Goal: Information Seeking & Learning: Find specific page/section

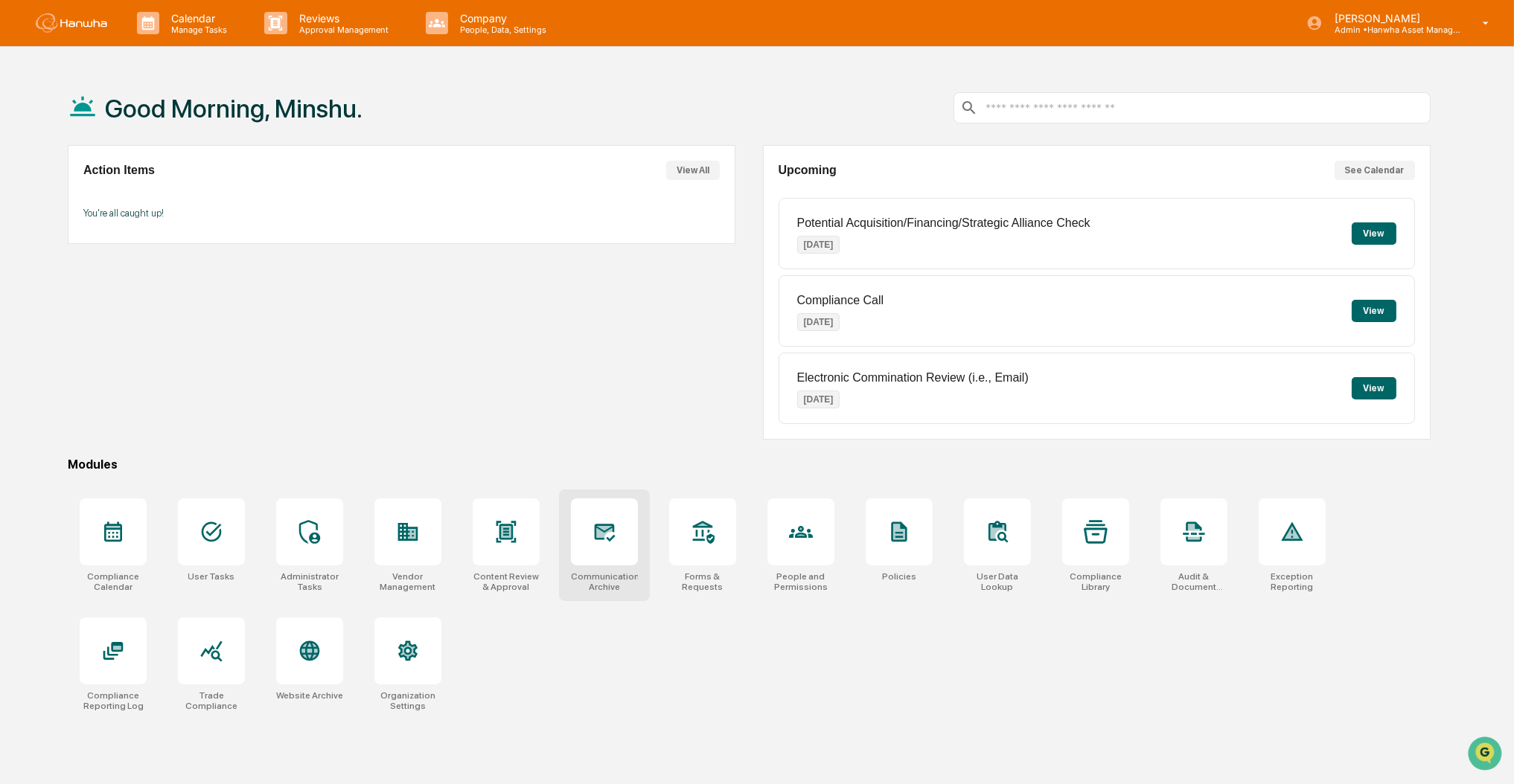
click at [605, 531] on icon at bounding box center [605, 533] width 21 height 18
click at [579, 552] on div at bounding box center [604, 532] width 67 height 67
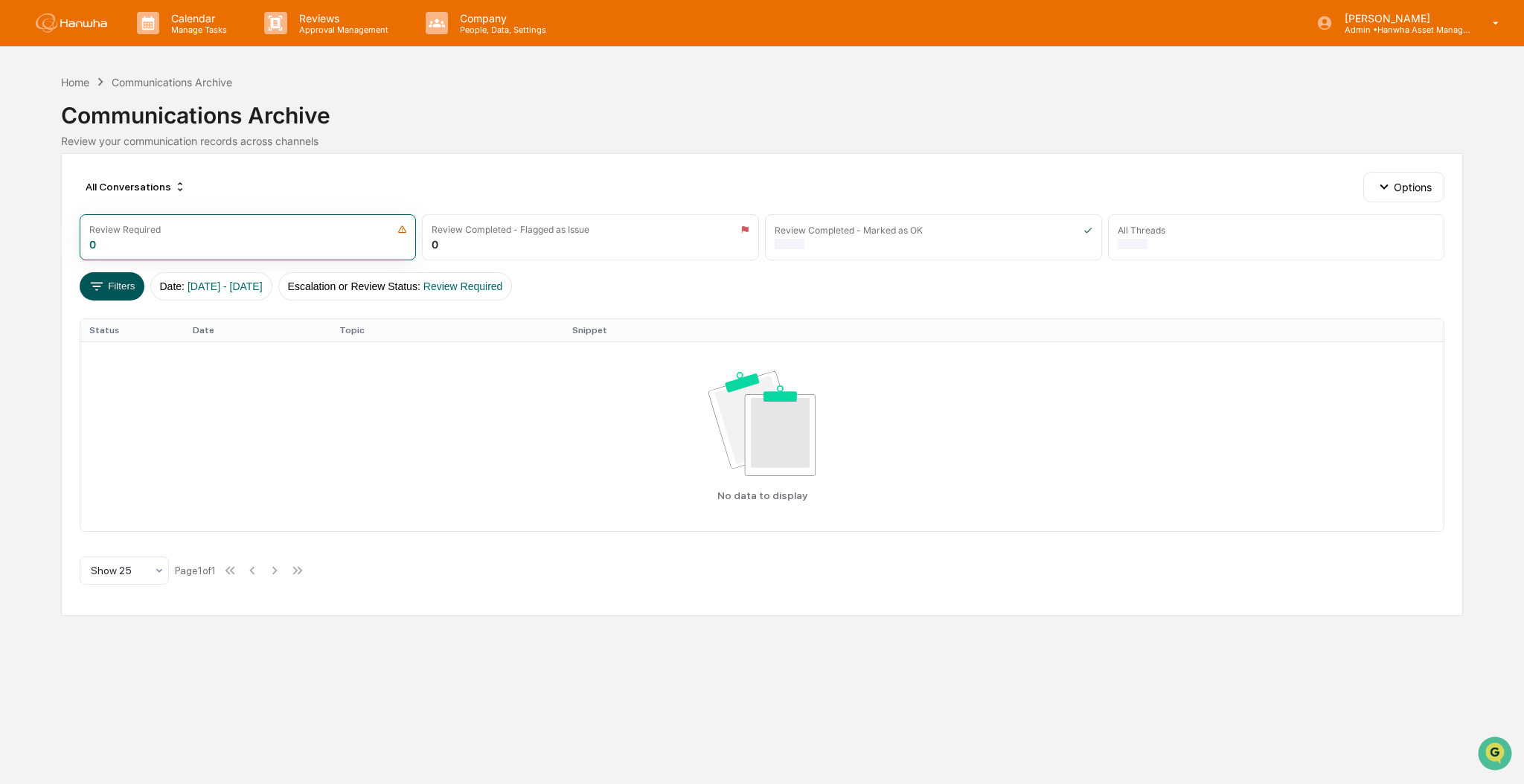
click at [111, 282] on button "Filters" at bounding box center [111, 286] width 64 height 28
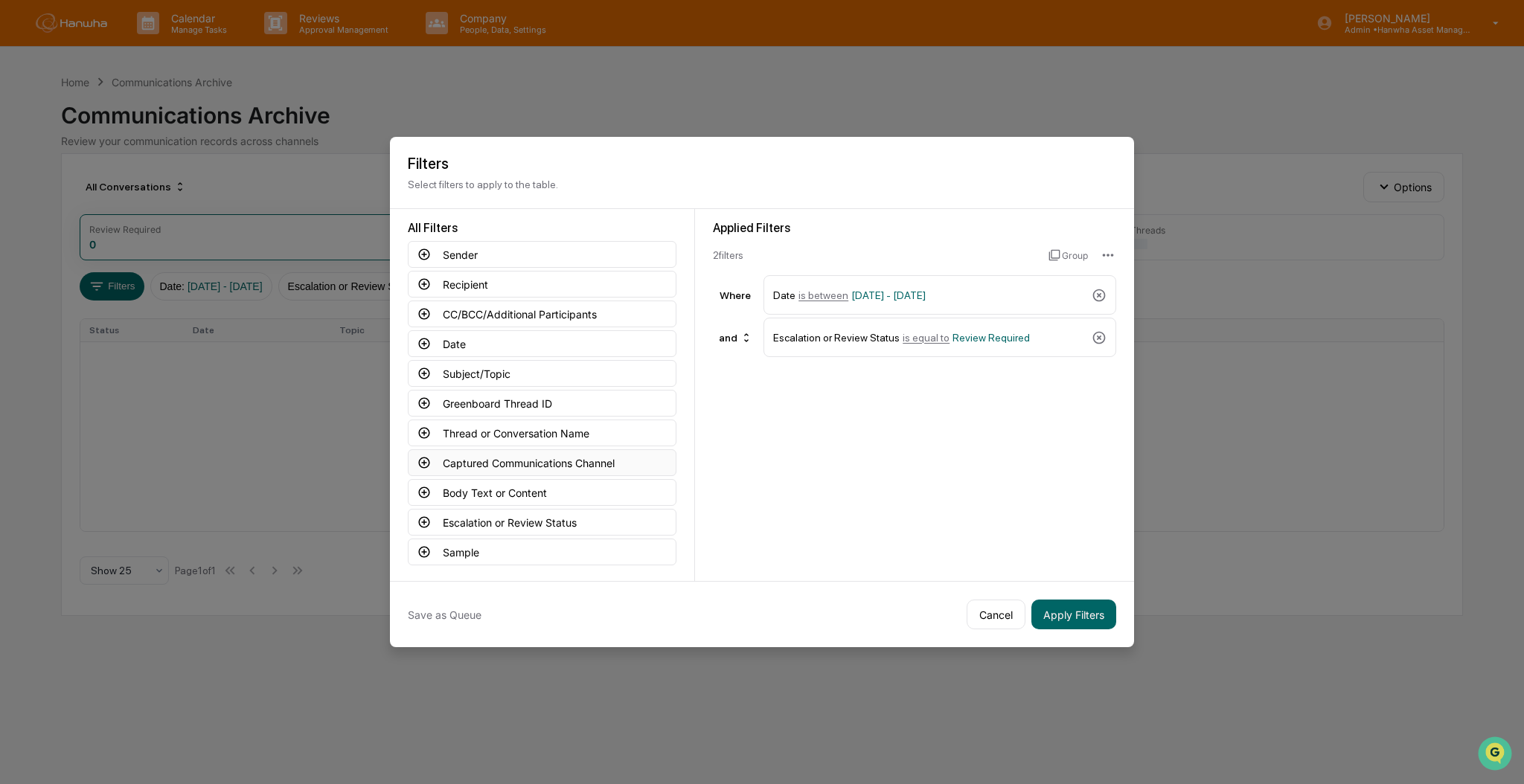
click at [617, 469] on button "Captured Communications Channel" at bounding box center [542, 462] width 269 height 27
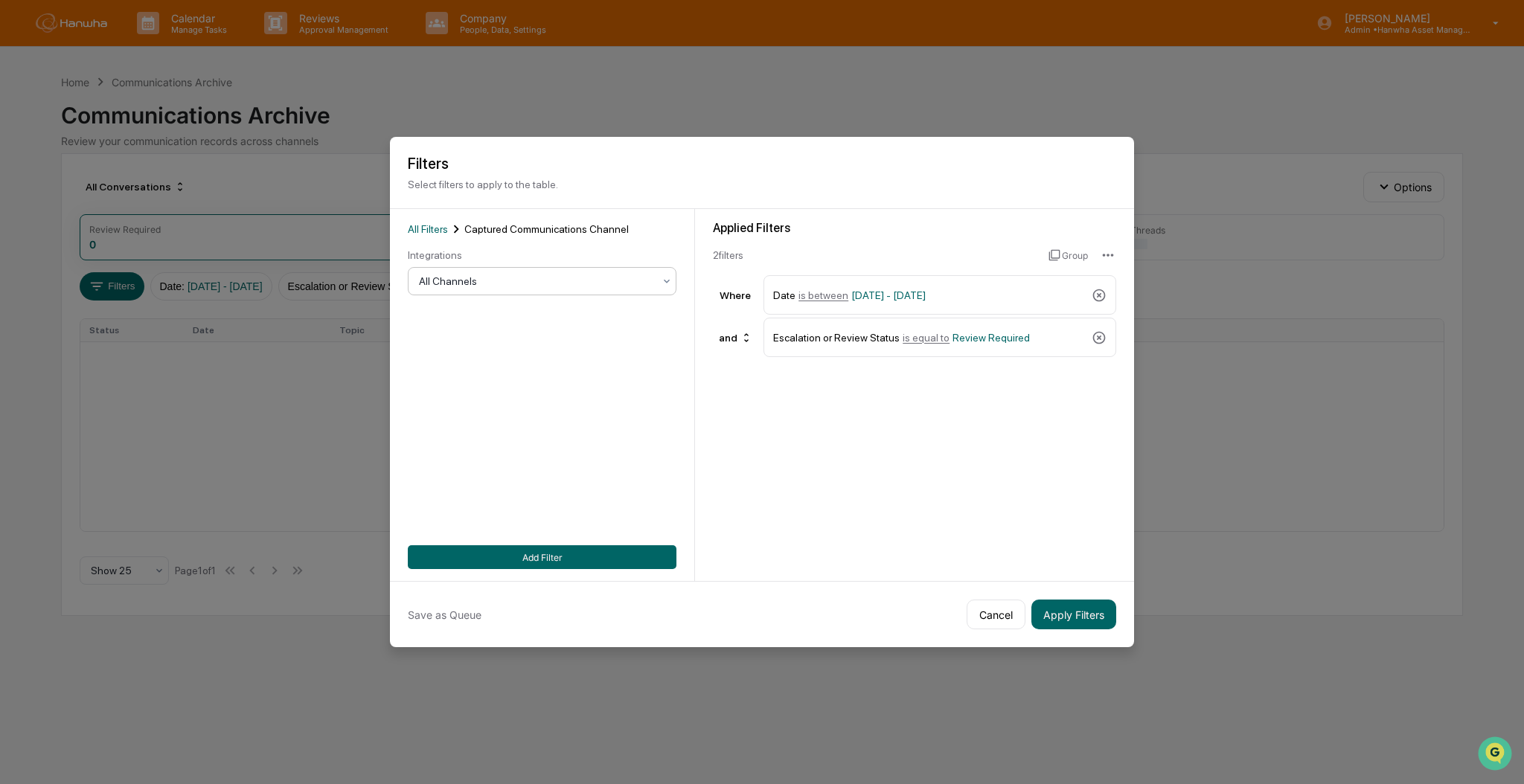
click at [532, 285] on div at bounding box center [535, 281] width 234 height 15
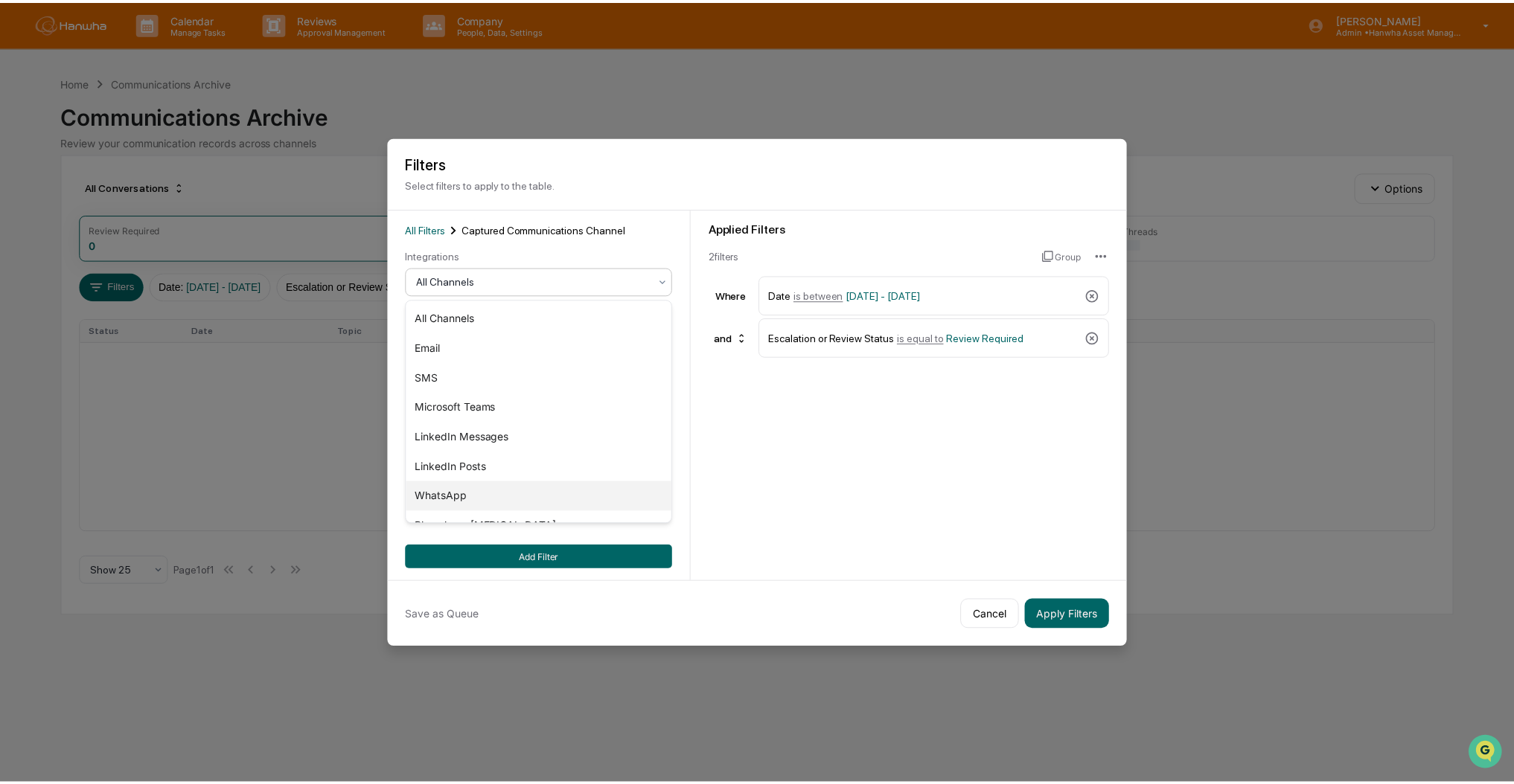
scroll to position [50, 0]
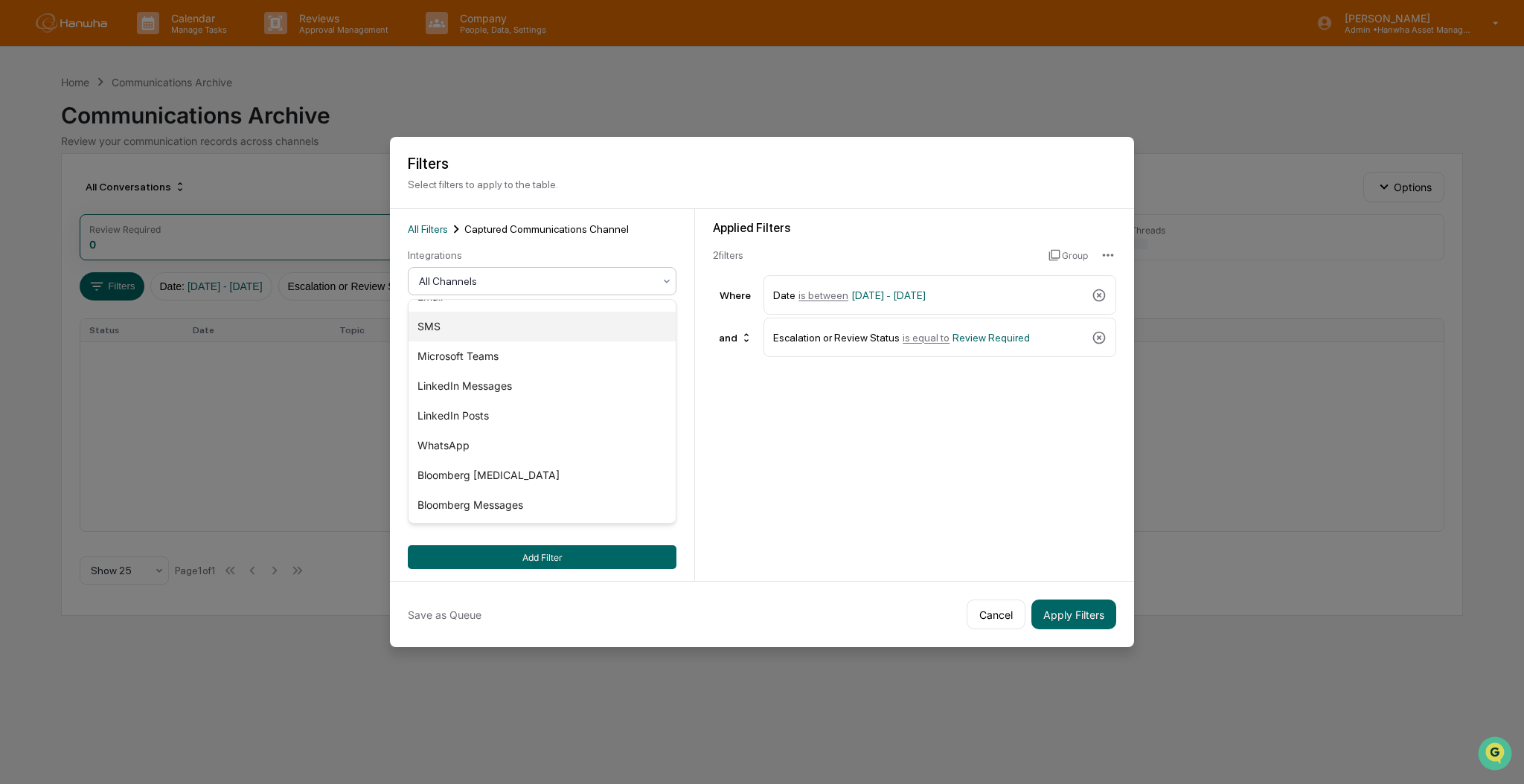
click at [492, 321] on div "SMS" at bounding box center [541, 326] width 267 height 30
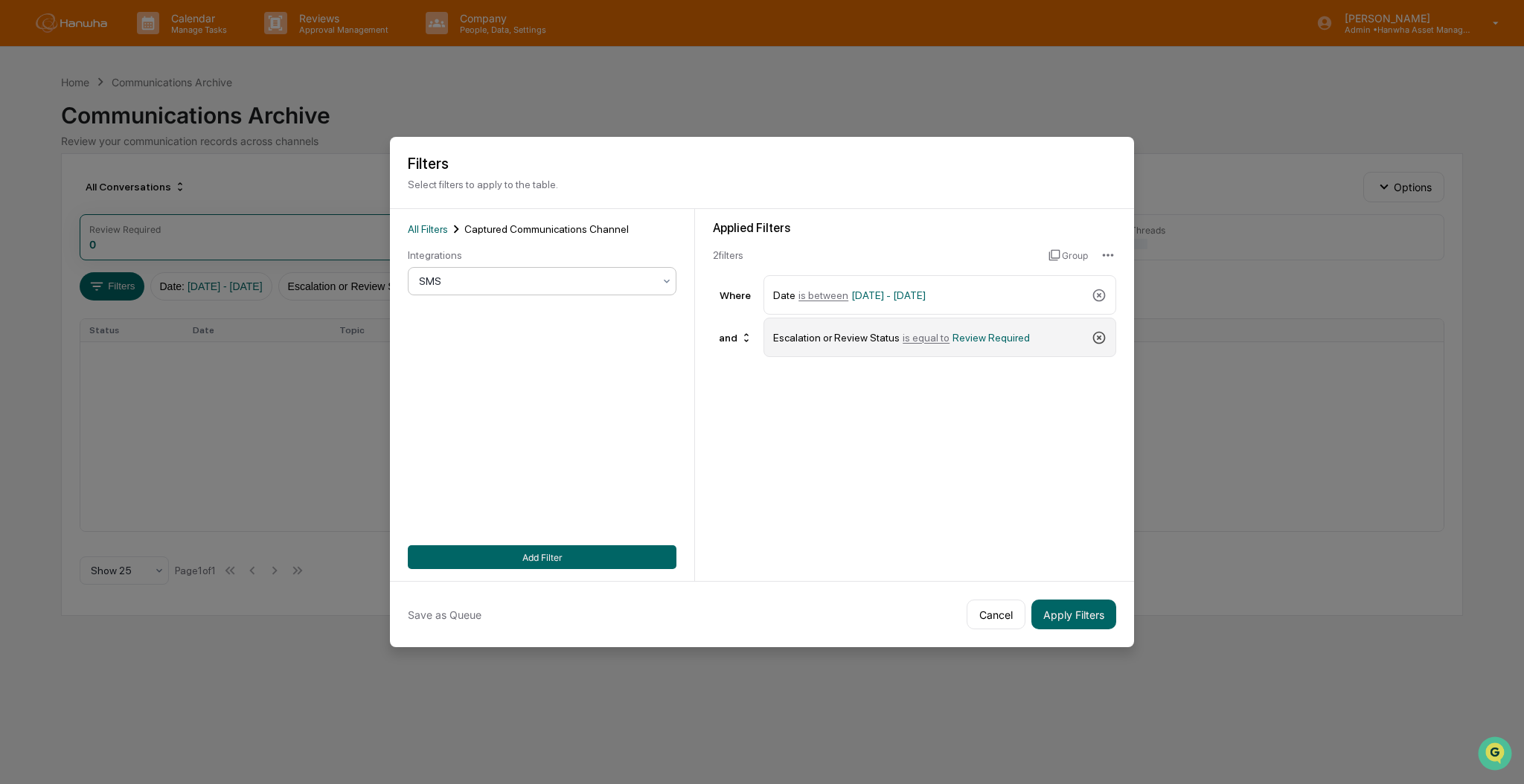
click at [1105, 338] on icon at bounding box center [1098, 338] width 15 height 15
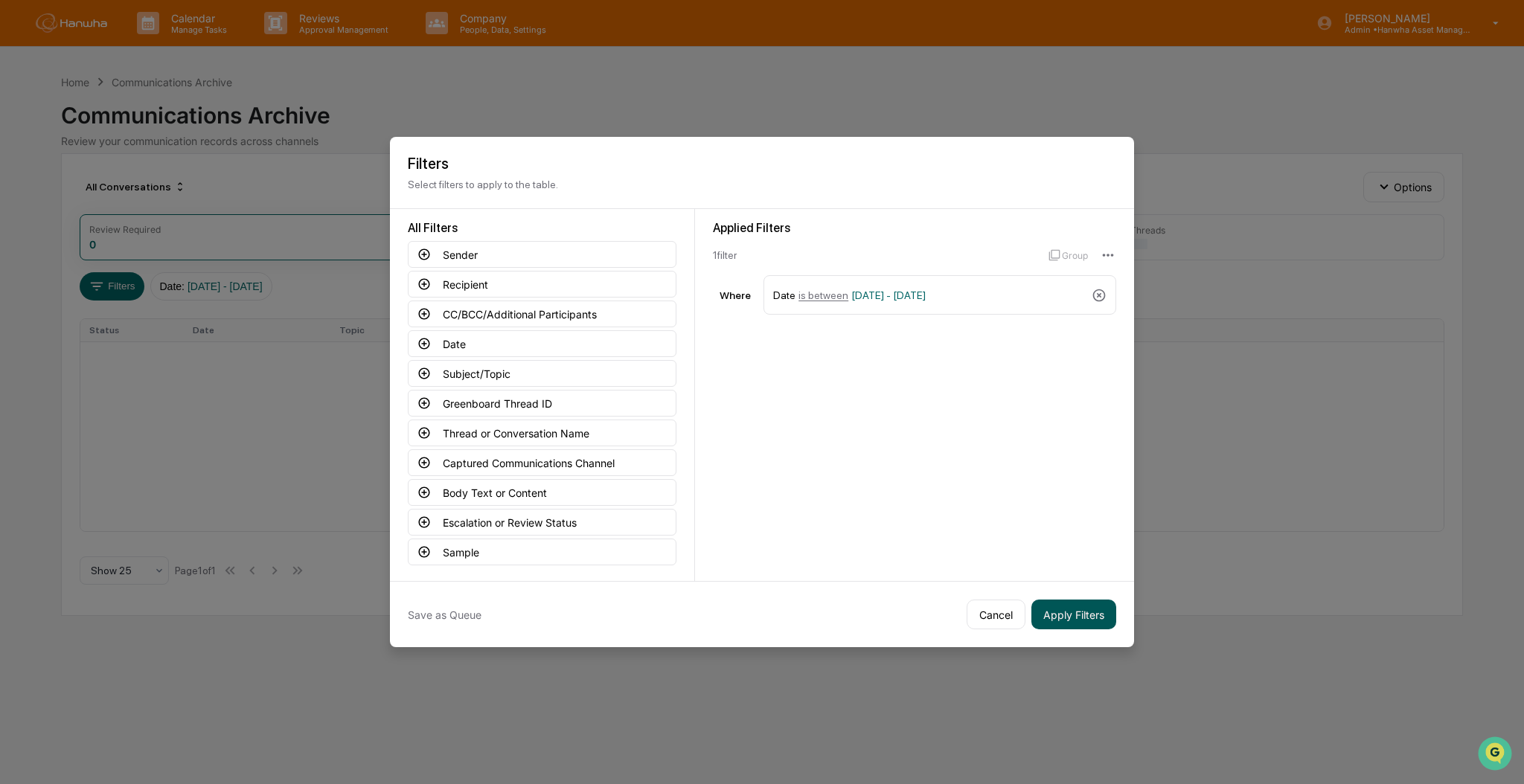
click at [1088, 611] on button "Apply Filters" at bounding box center [1073, 614] width 84 height 30
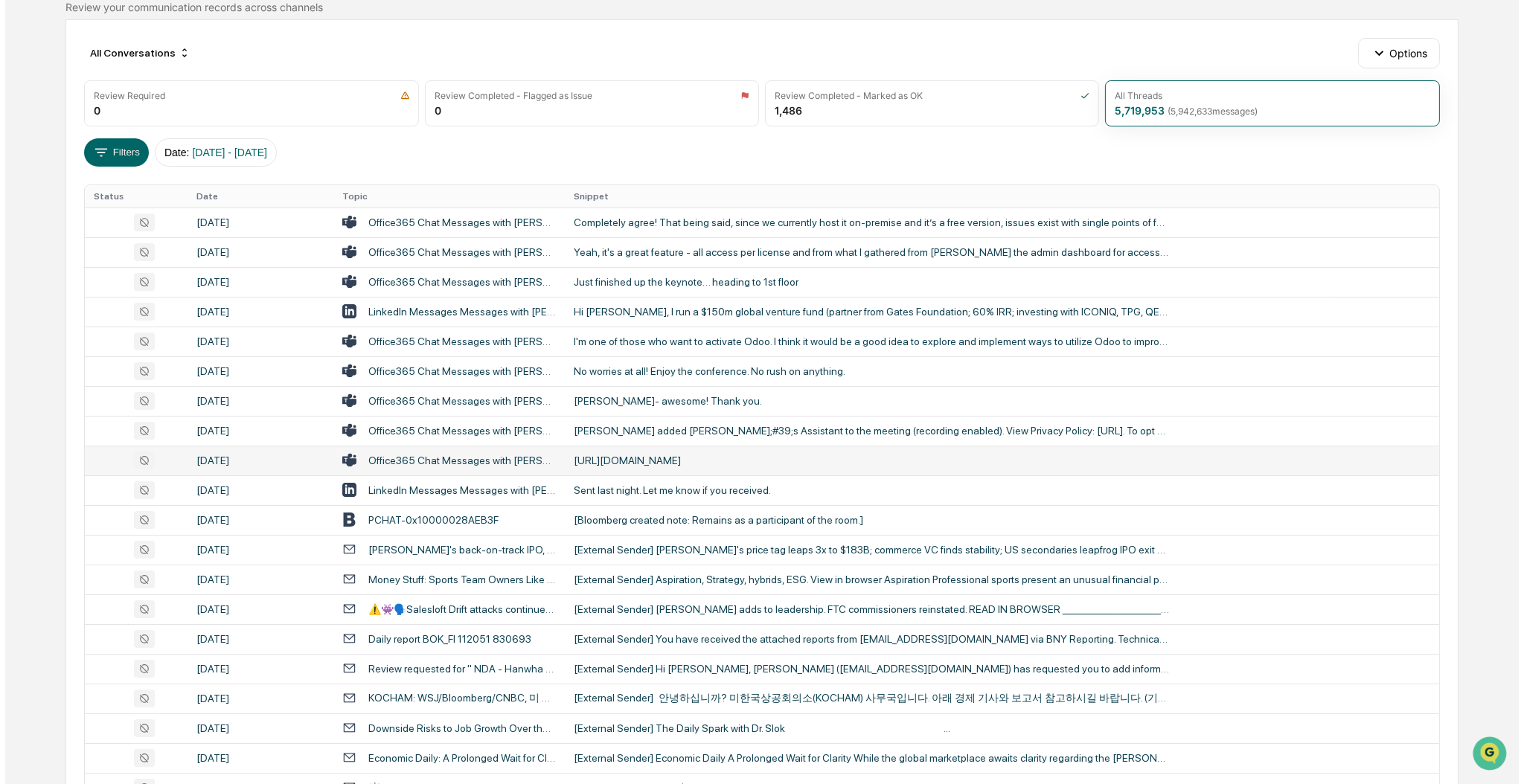
scroll to position [0, 0]
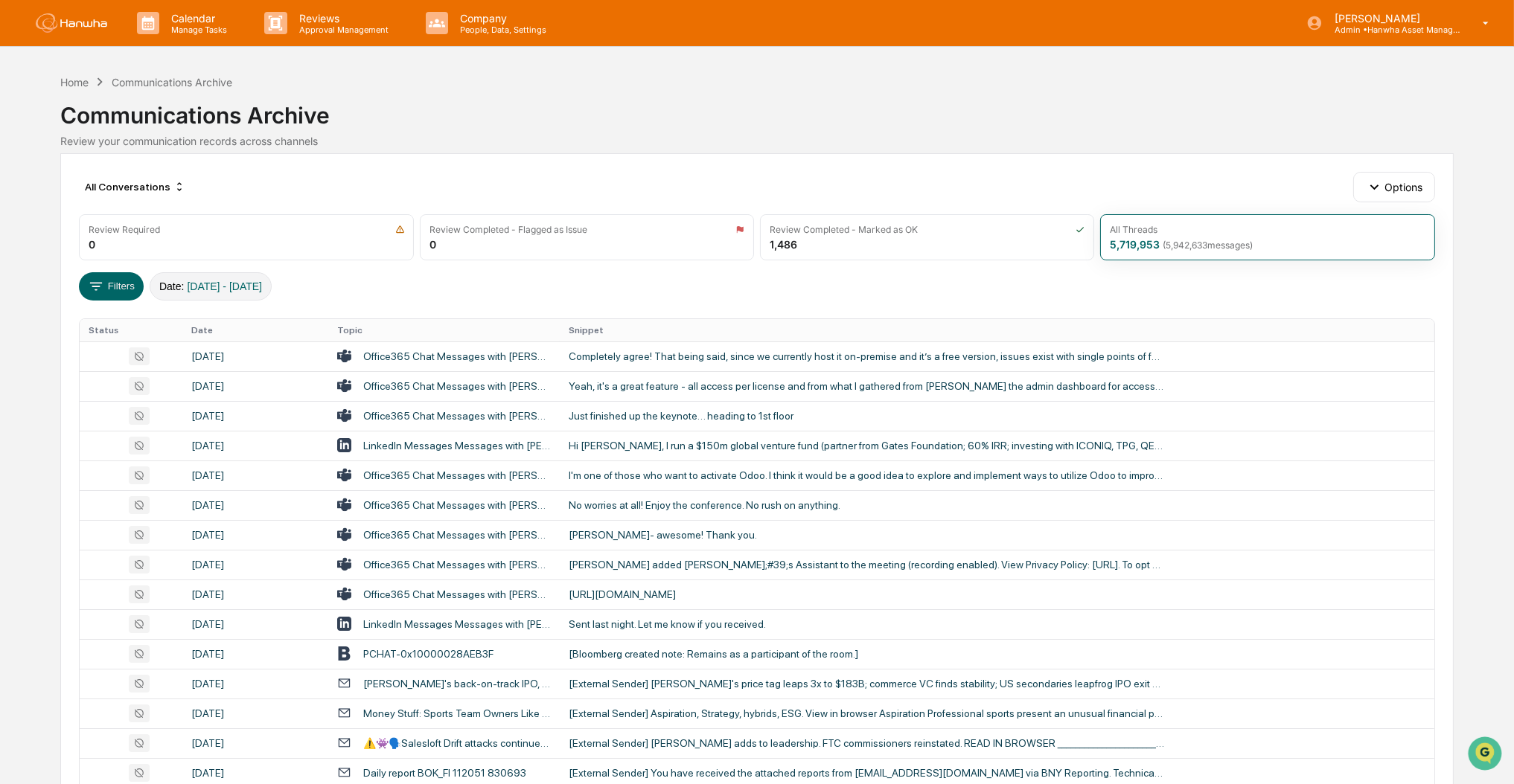
click at [262, 287] on span "[DATE] - [DATE]" at bounding box center [225, 286] width 75 height 12
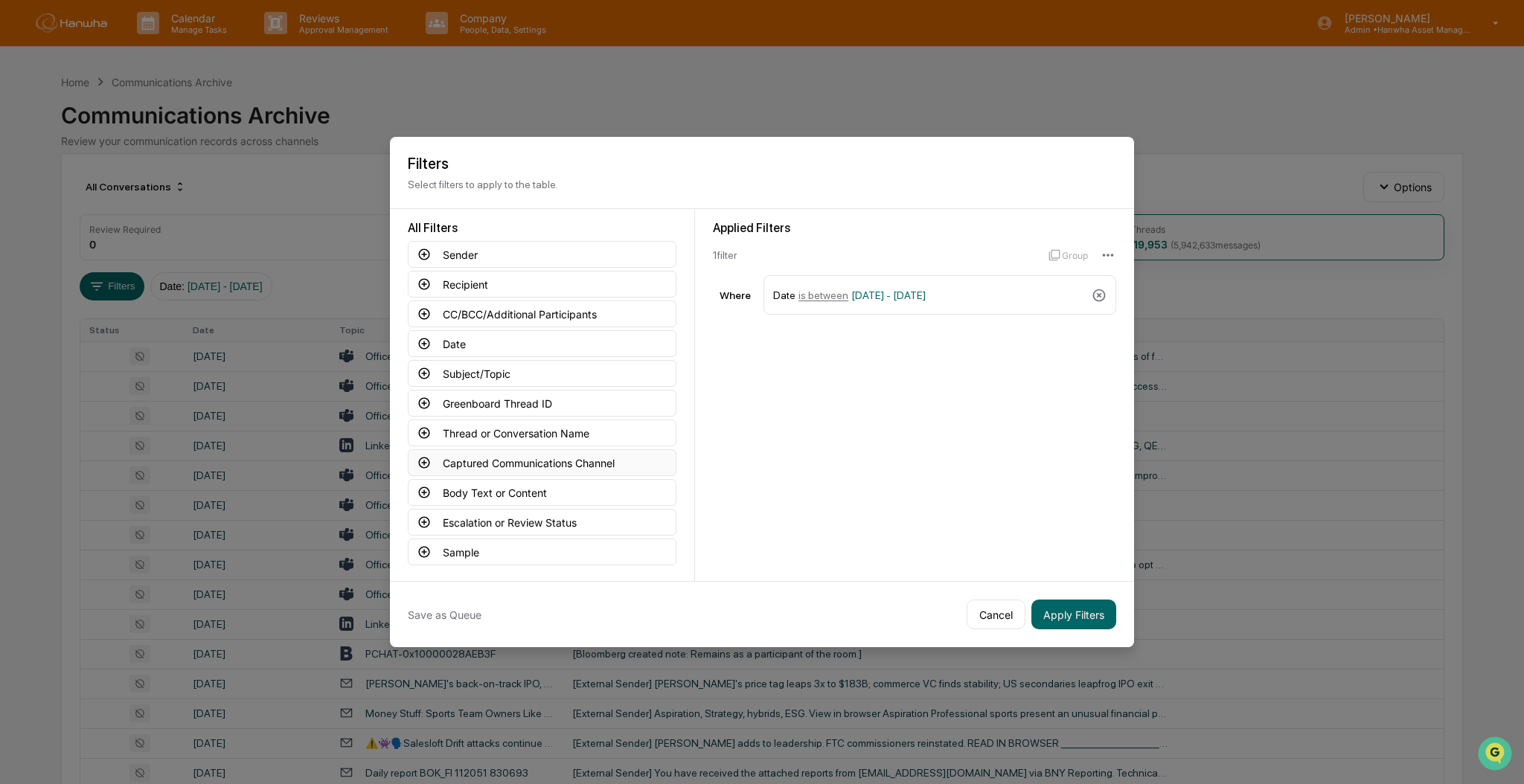
click at [558, 461] on button "Captured Communications Channel" at bounding box center [542, 462] width 269 height 27
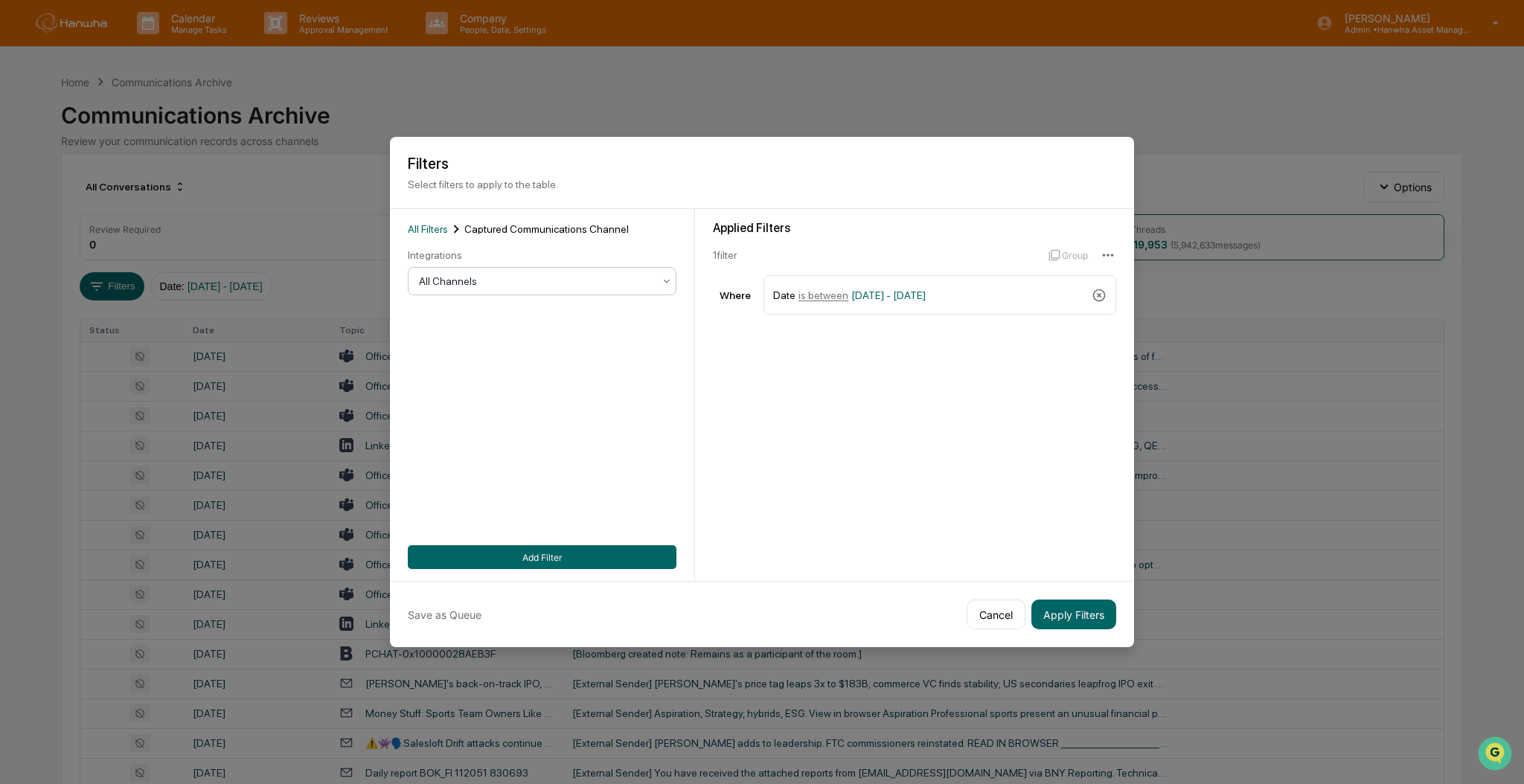
click at [463, 287] on div at bounding box center [535, 281] width 234 height 15
click at [467, 374] on div "SMS" at bounding box center [541, 377] width 267 height 30
click at [561, 553] on button "Add Filter" at bounding box center [542, 557] width 269 height 23
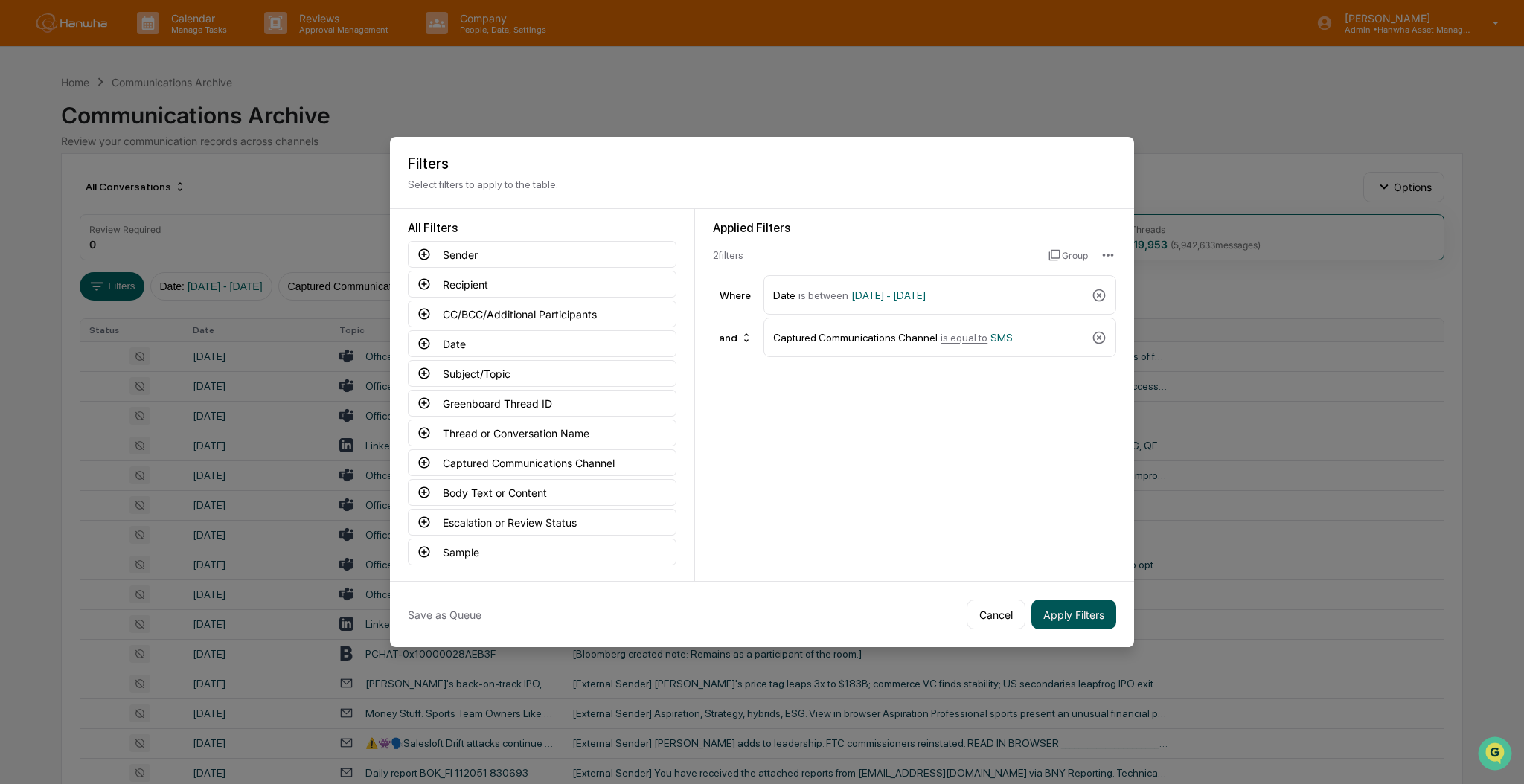
click at [1074, 616] on button "Apply Filters" at bounding box center [1073, 614] width 84 height 30
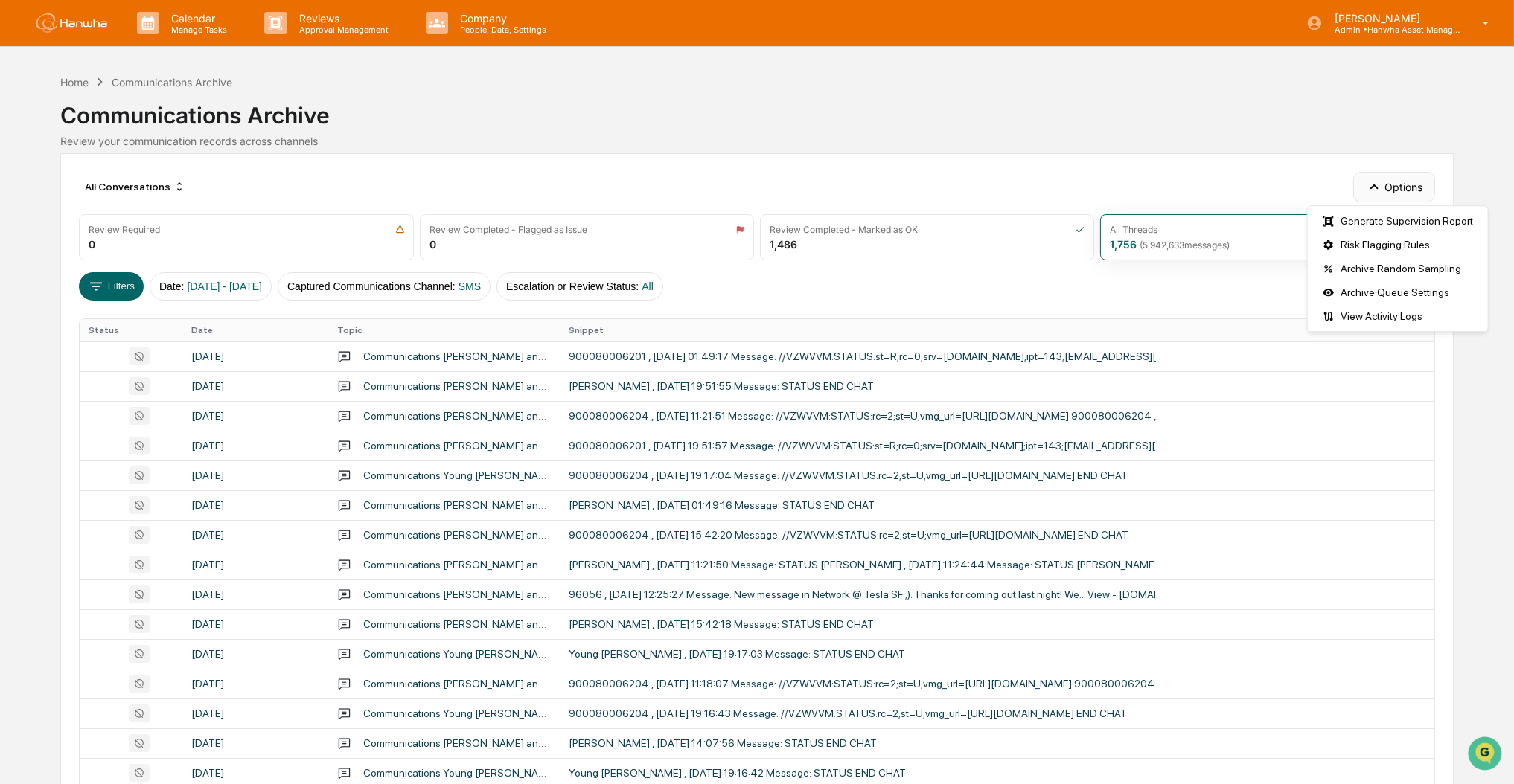
click at [1421, 184] on button "Options" at bounding box center [1394, 187] width 81 height 30
click at [1407, 105] on div "Communications Archive" at bounding box center [757, 109] width 1393 height 38
click at [104, 287] on icon at bounding box center [96, 286] width 17 height 17
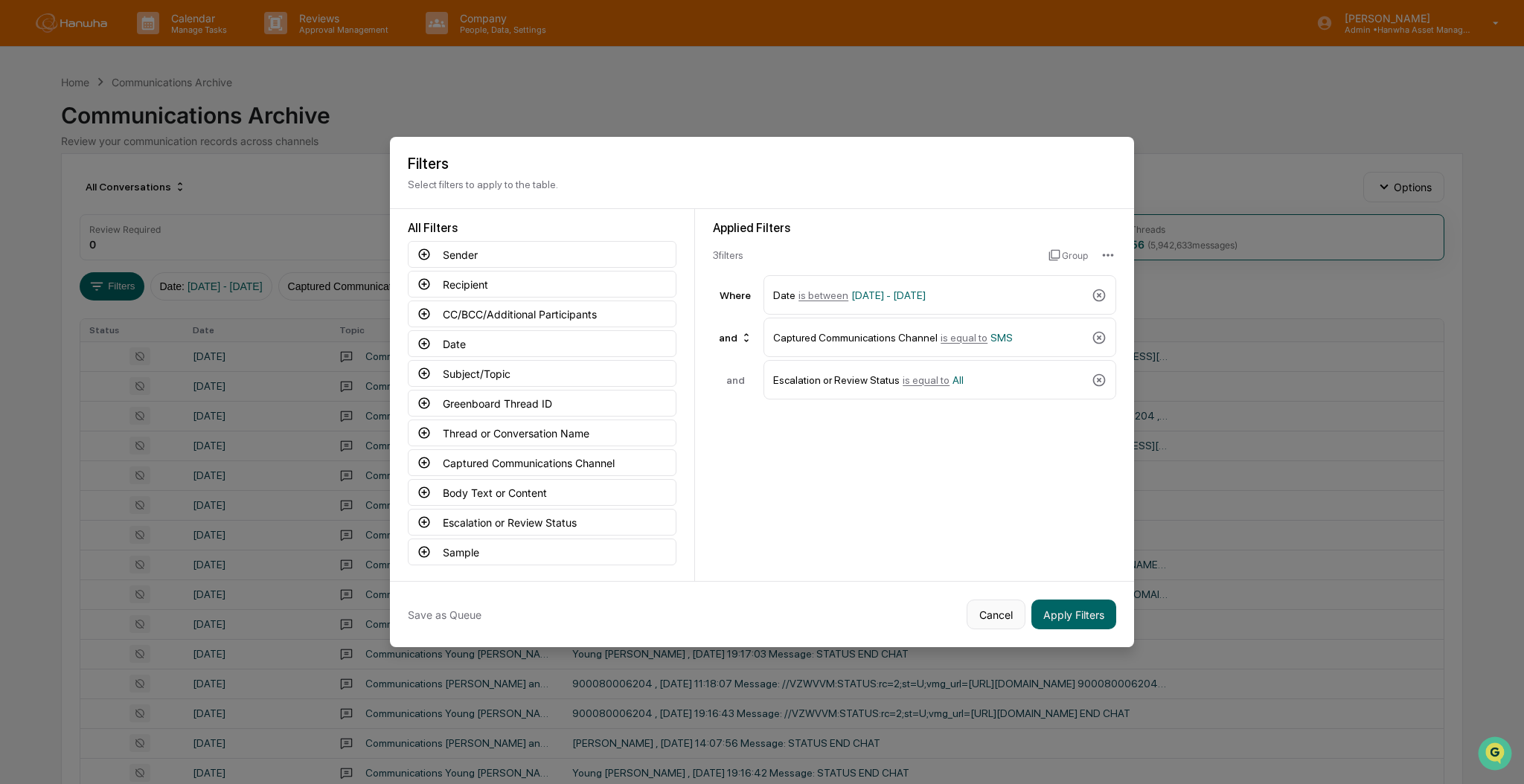
click at [996, 608] on button "Cancel" at bounding box center [997, 614] width 59 height 30
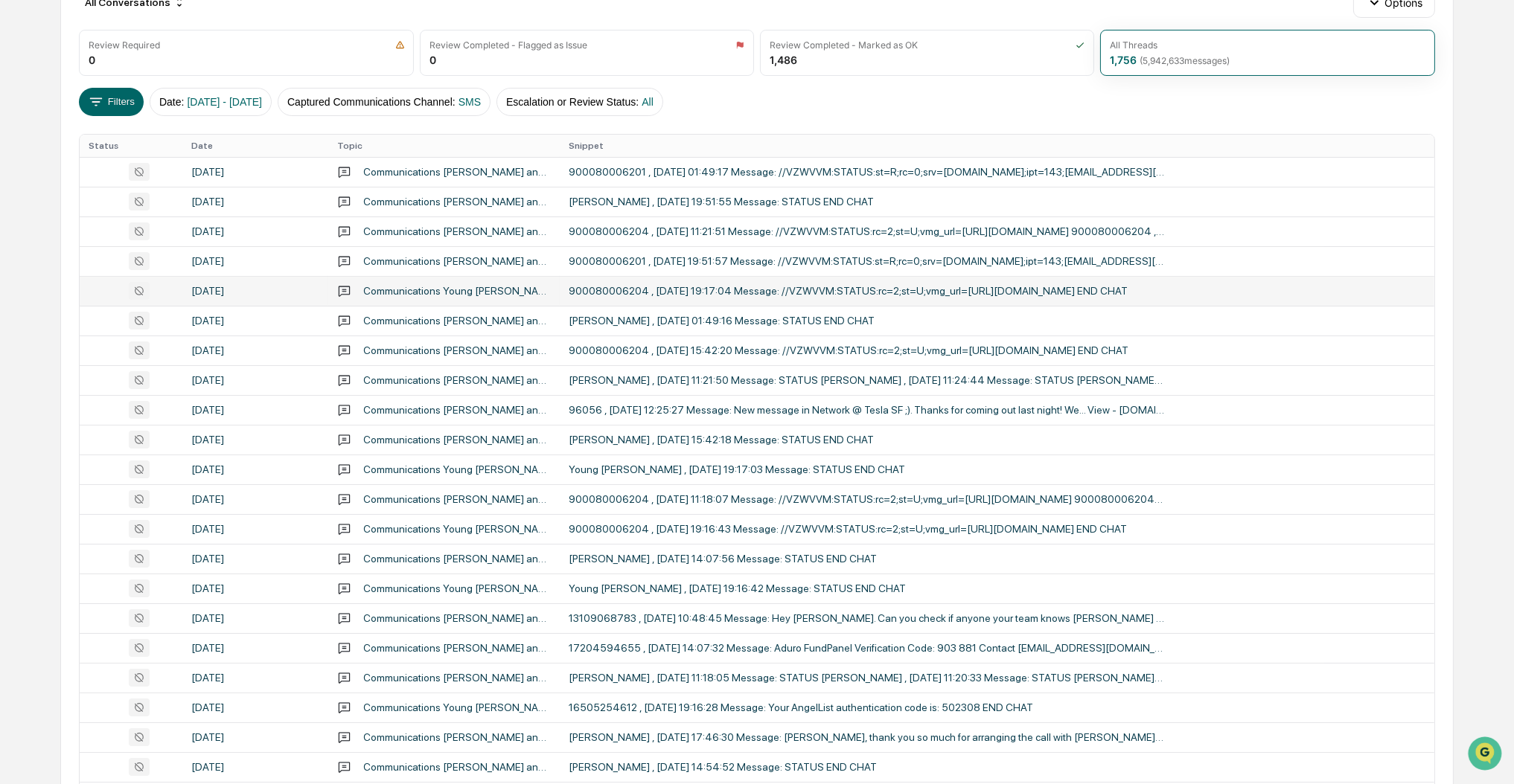
scroll to position [99, 0]
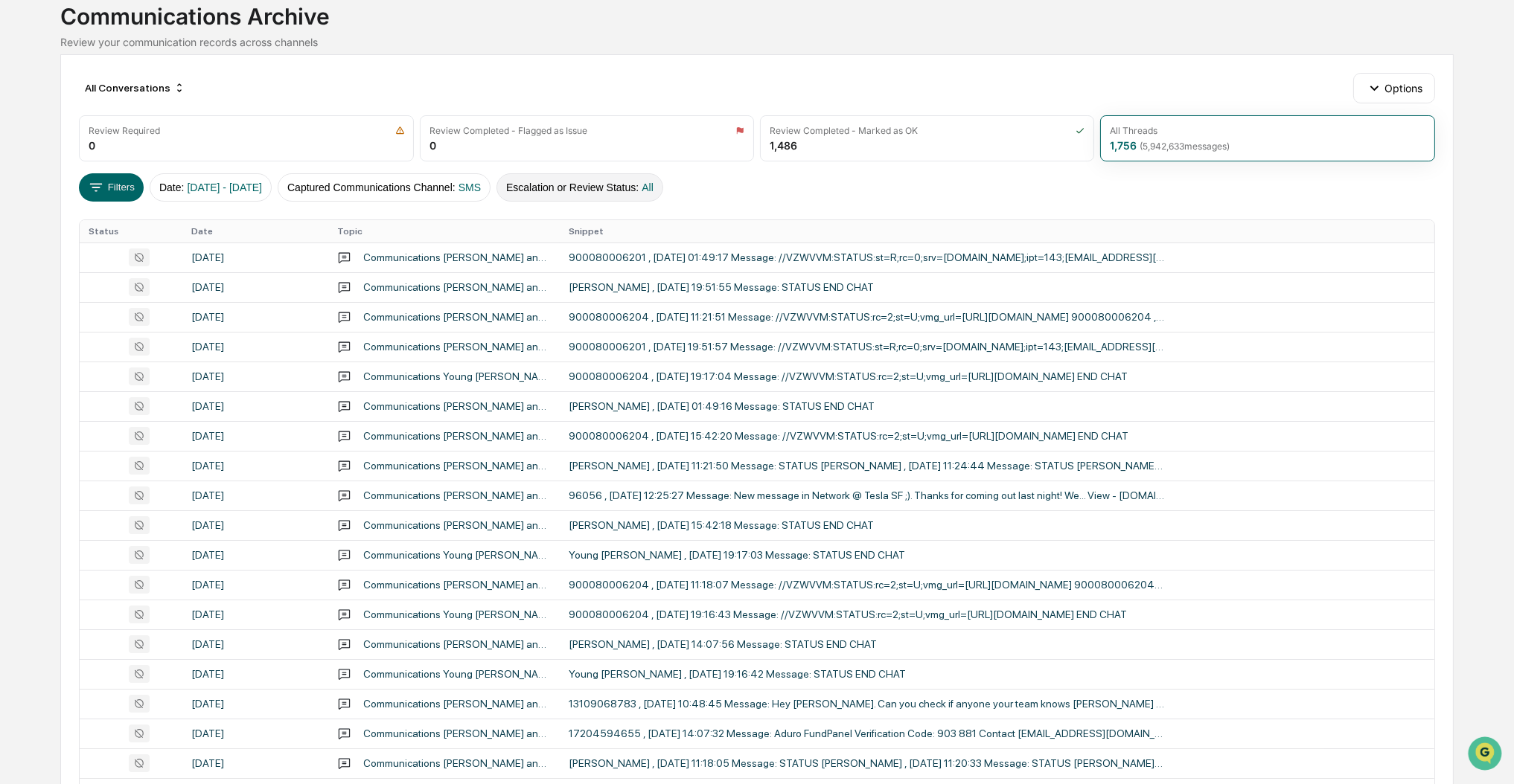
click at [615, 191] on button "Escalation or Review Status : All" at bounding box center [580, 187] width 167 height 28
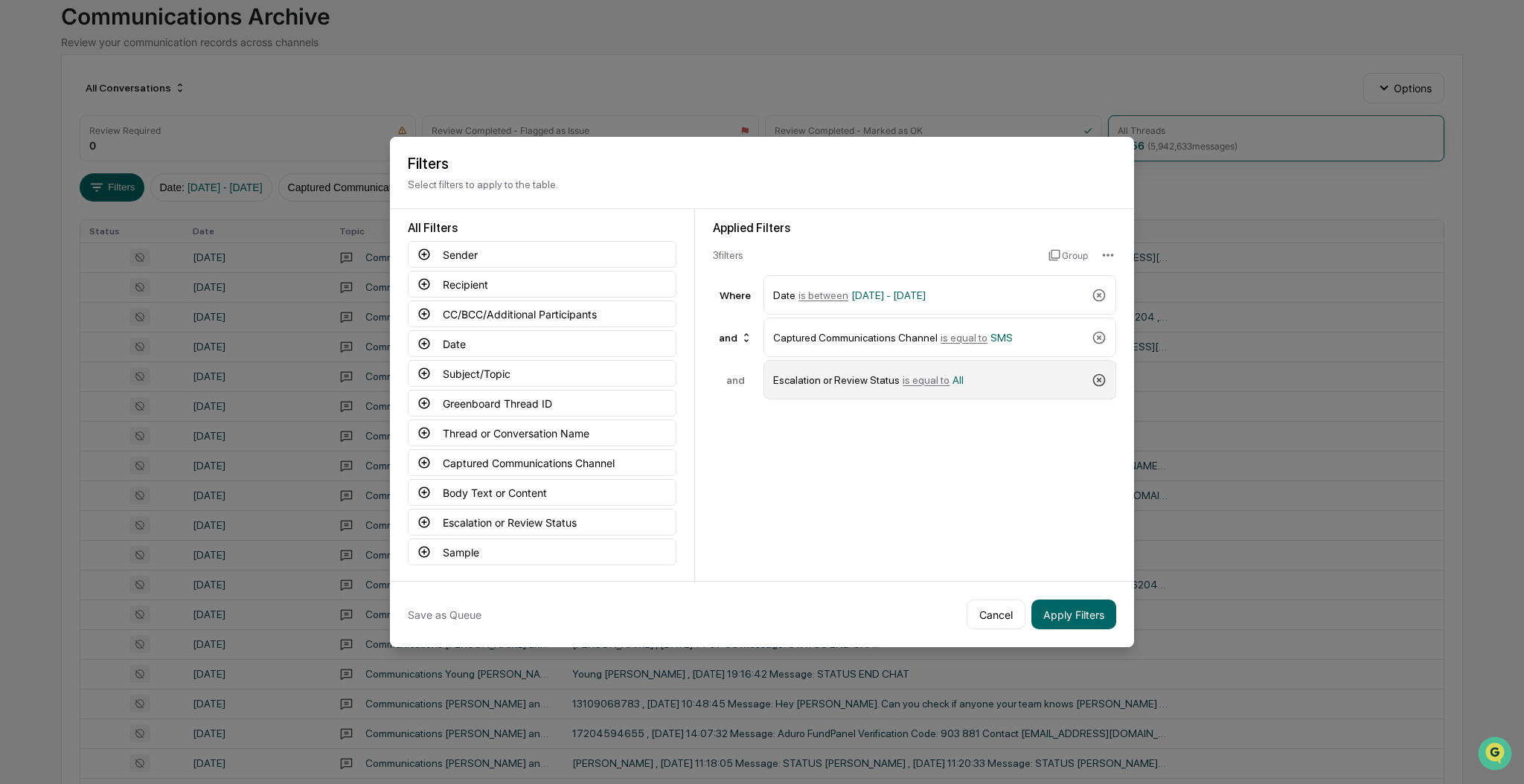
click at [1097, 383] on icon at bounding box center [1098, 379] width 15 height 15
click at [521, 495] on button "Body Text or Content" at bounding box center [542, 493] width 269 height 27
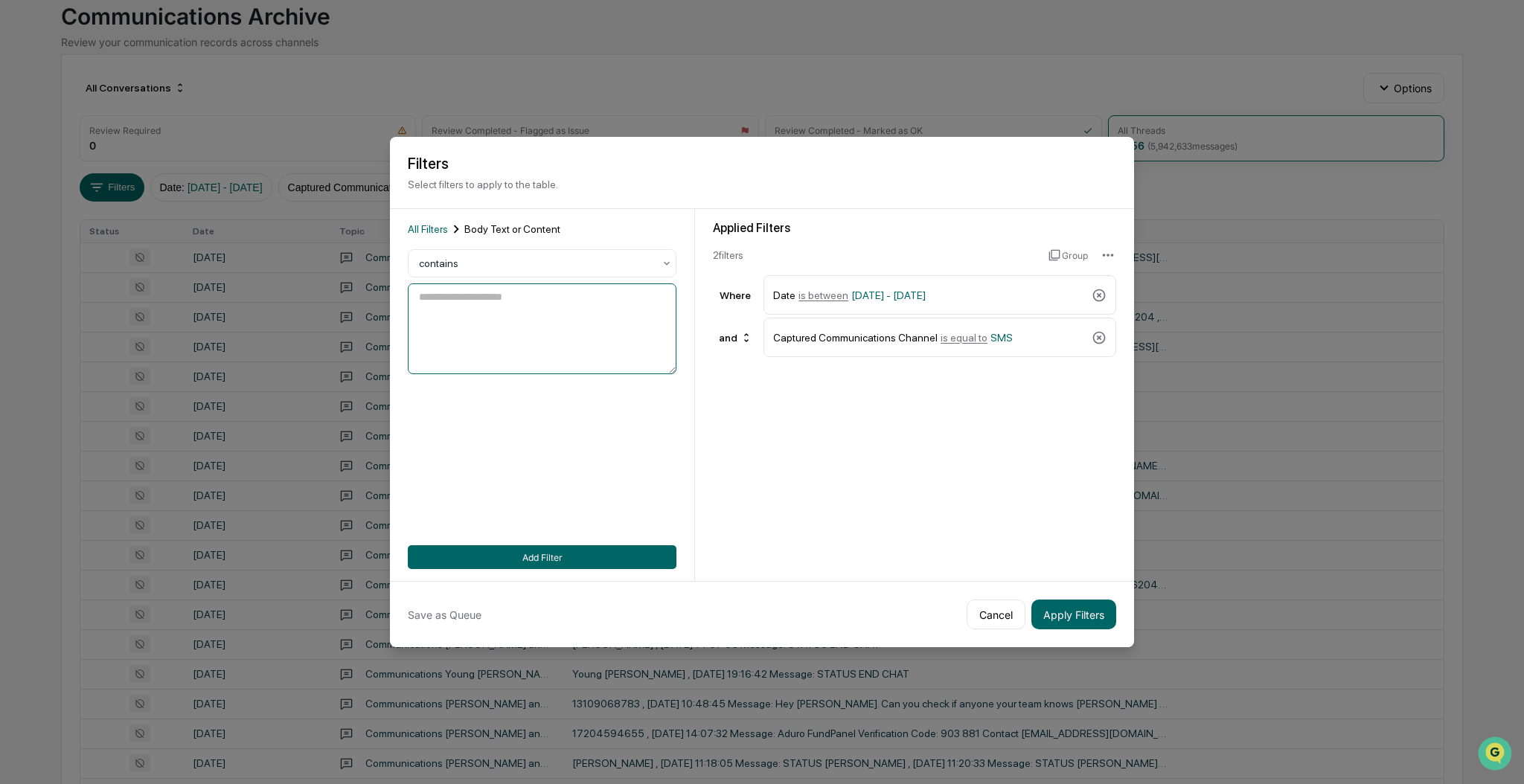
click at [522, 296] on textarea at bounding box center [542, 329] width 269 height 90
type textarea "*"
type textarea "**********"
click at [593, 547] on button "Add Filter" at bounding box center [542, 557] width 269 height 23
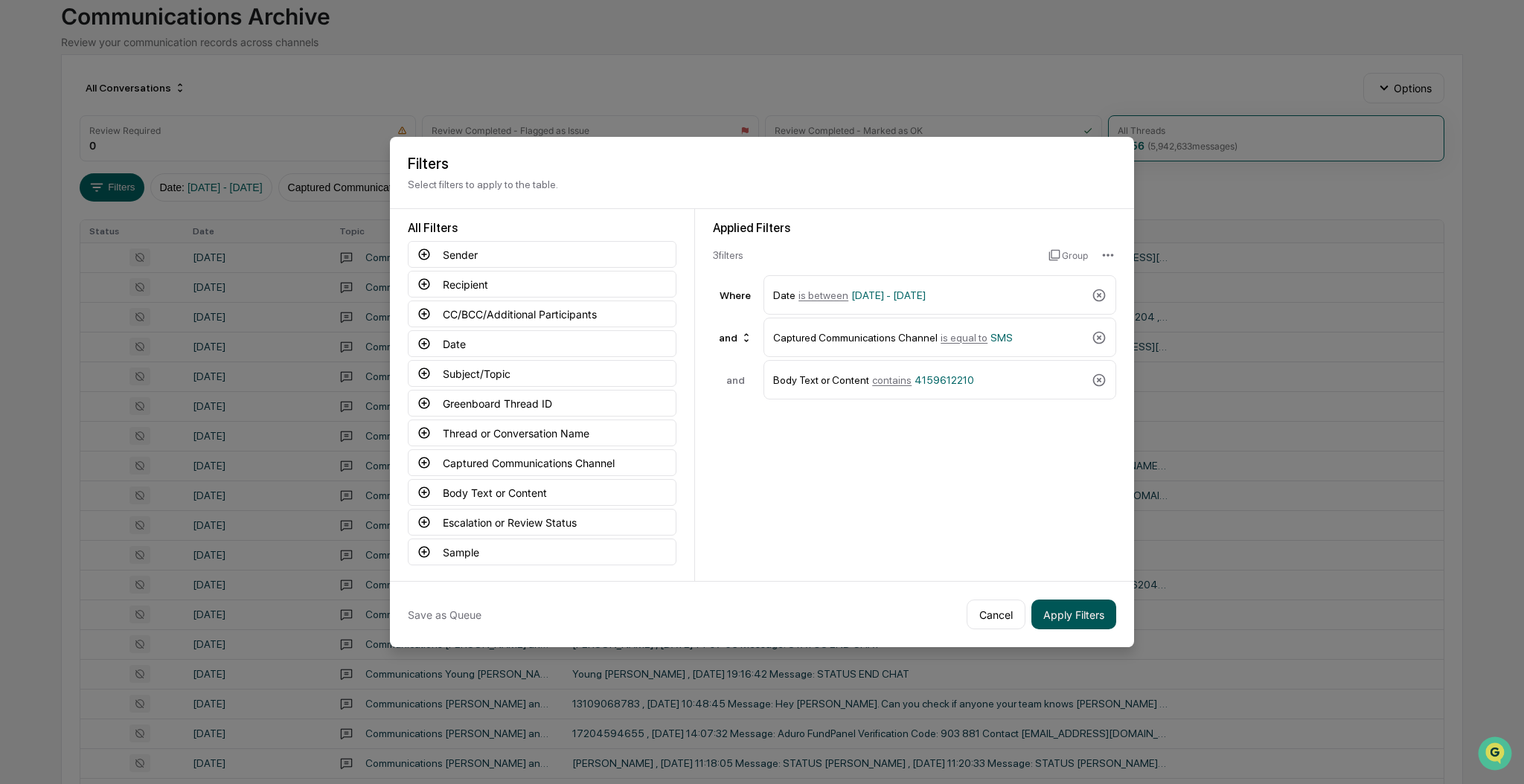
click at [1056, 613] on button "Apply Filters" at bounding box center [1073, 614] width 84 height 30
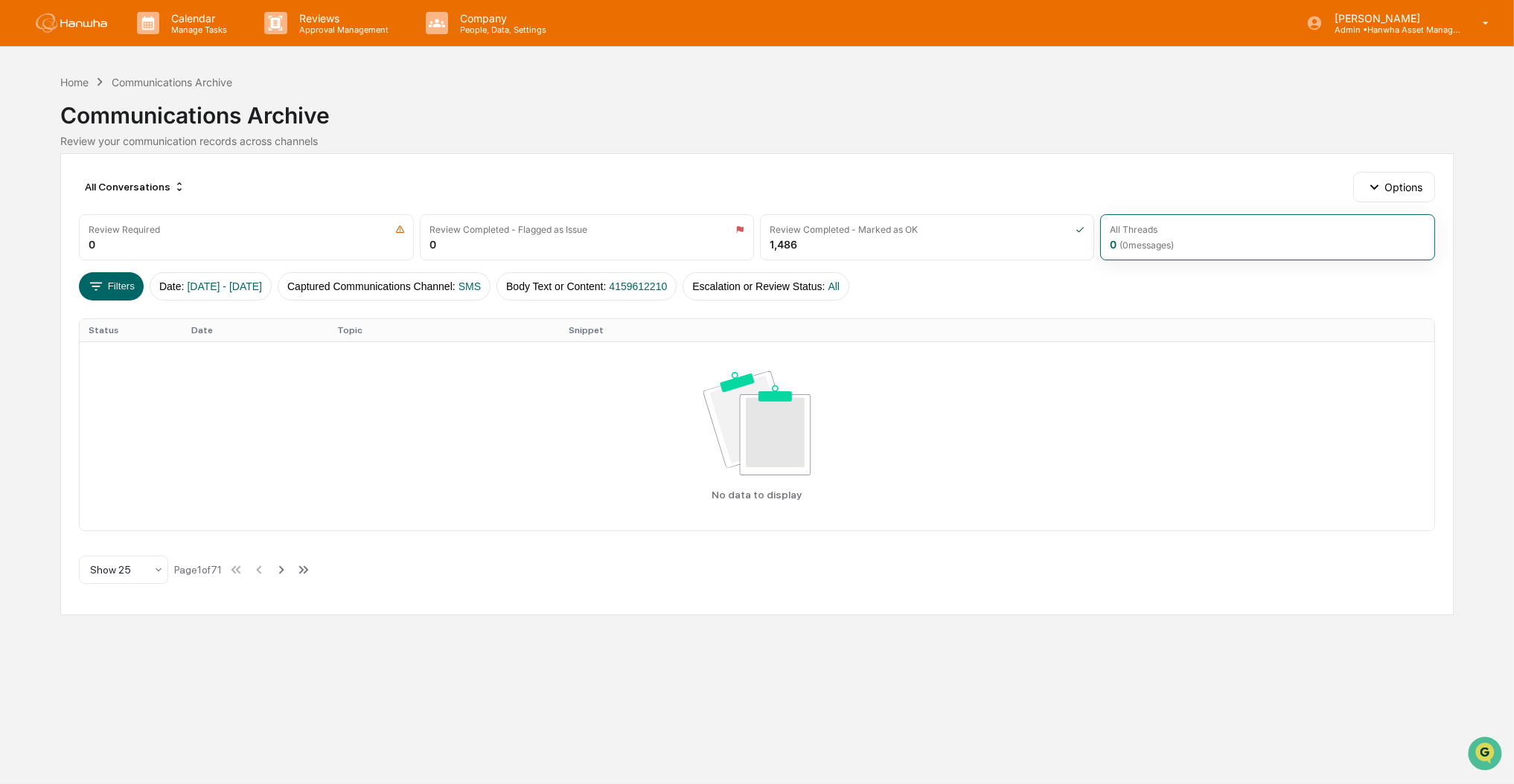
scroll to position [0, 0]
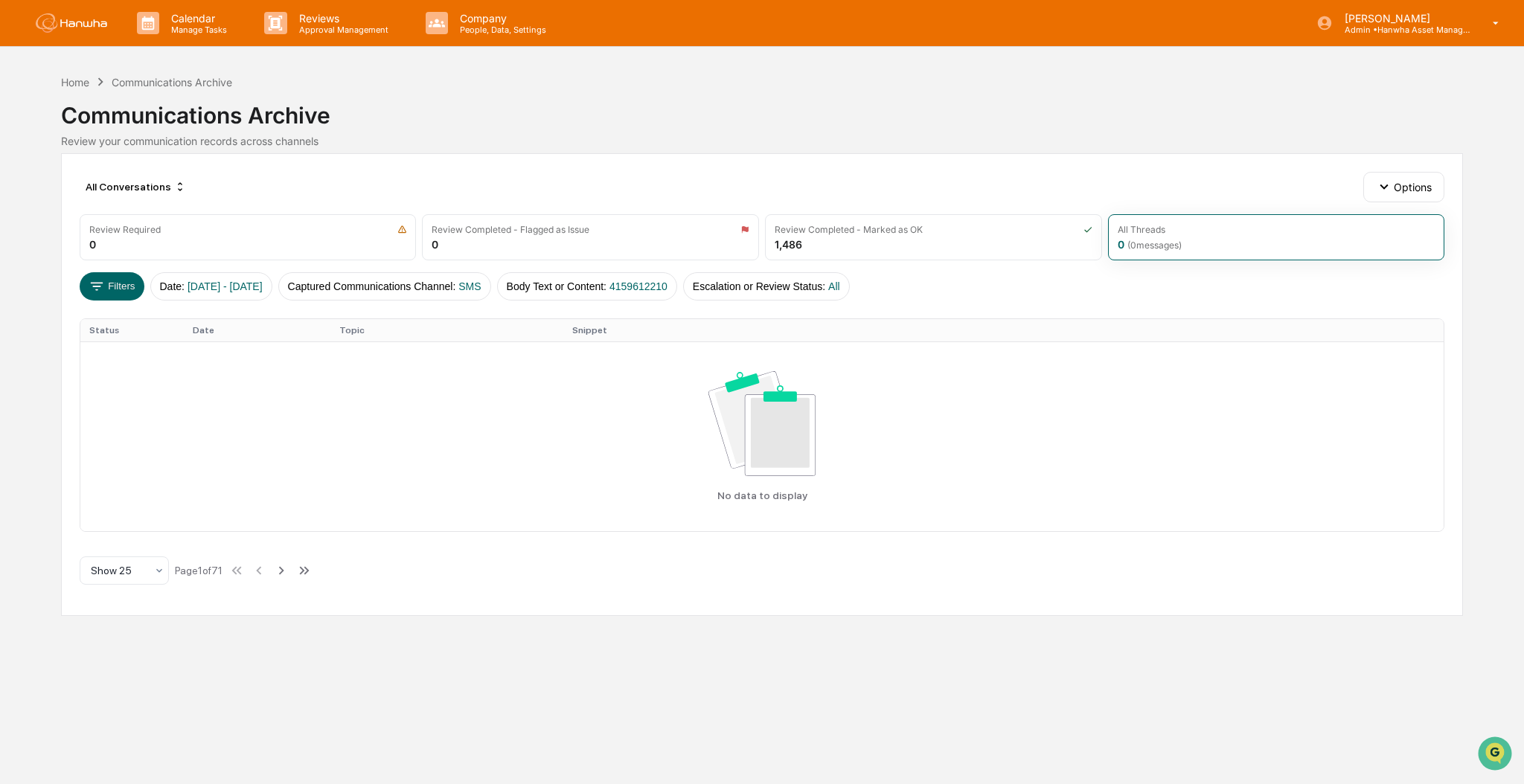
click at [788, 304] on div "All Conversations Options Review Required 0 Review Completed - Flagged as Issue…" at bounding box center [762, 385] width 1402 height 463
click at [794, 294] on button "Escalation or Review Status : All" at bounding box center [767, 286] width 167 height 28
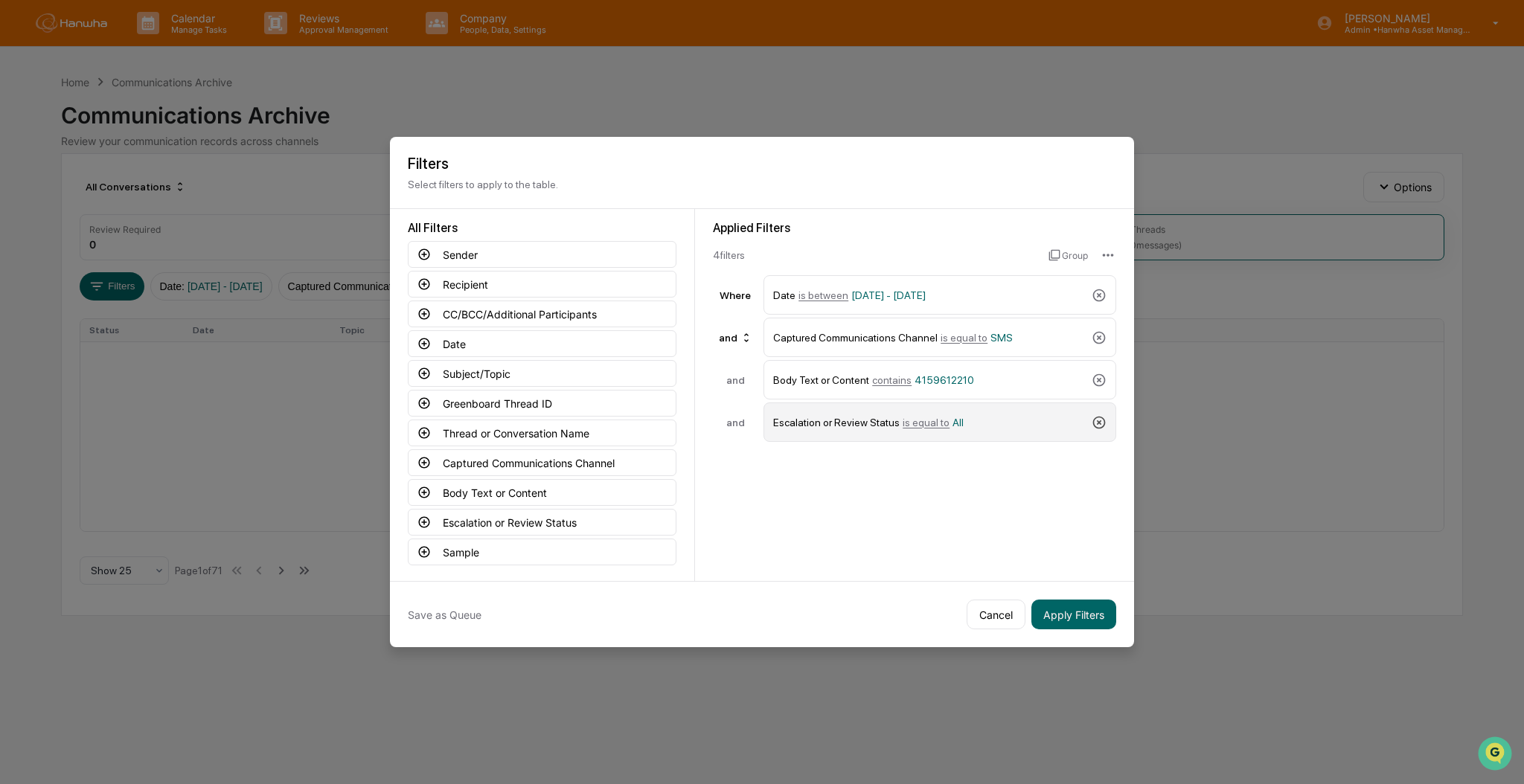
click at [1101, 425] on icon at bounding box center [1099, 422] width 13 height 13
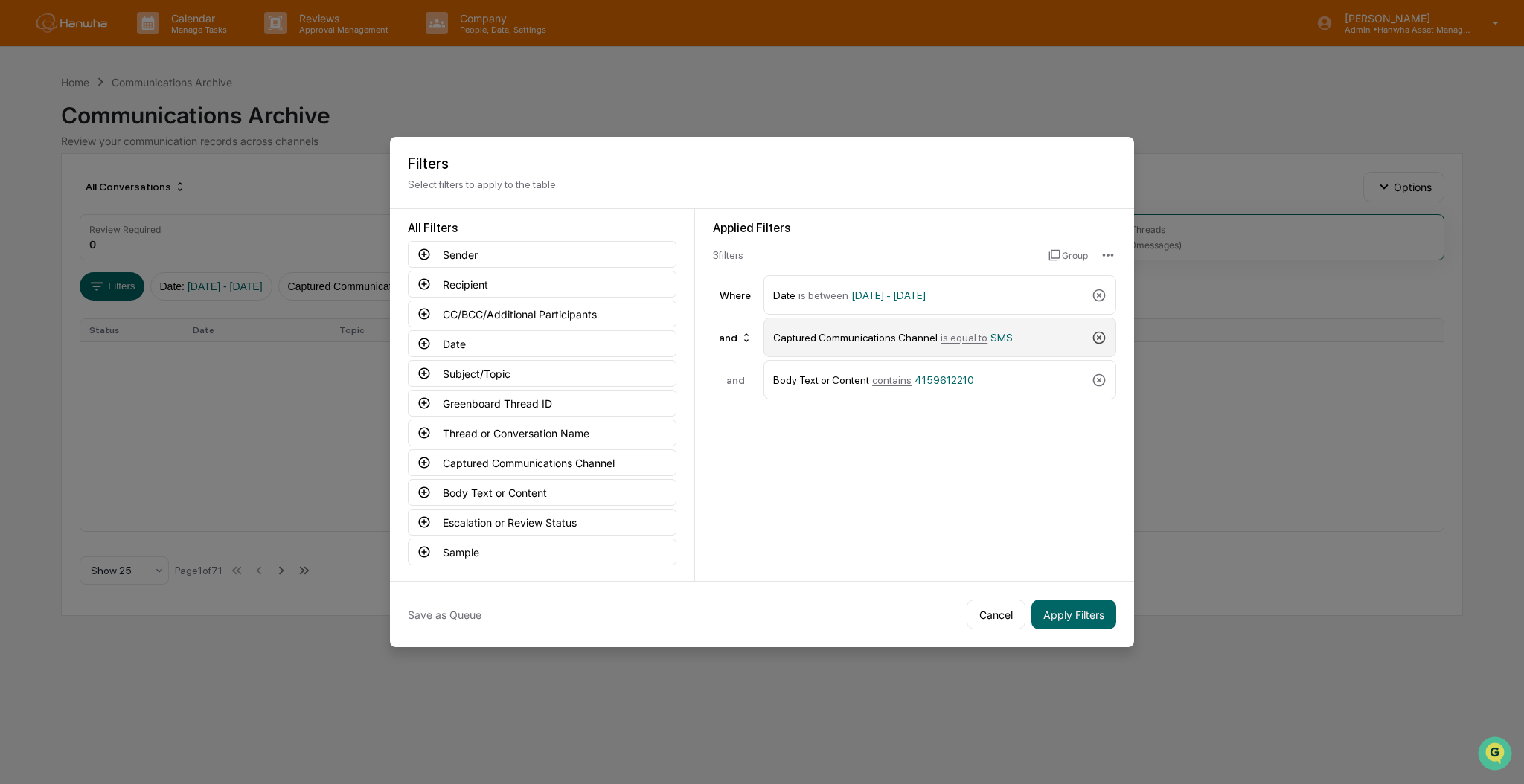
click at [1094, 337] on icon at bounding box center [1098, 338] width 15 height 15
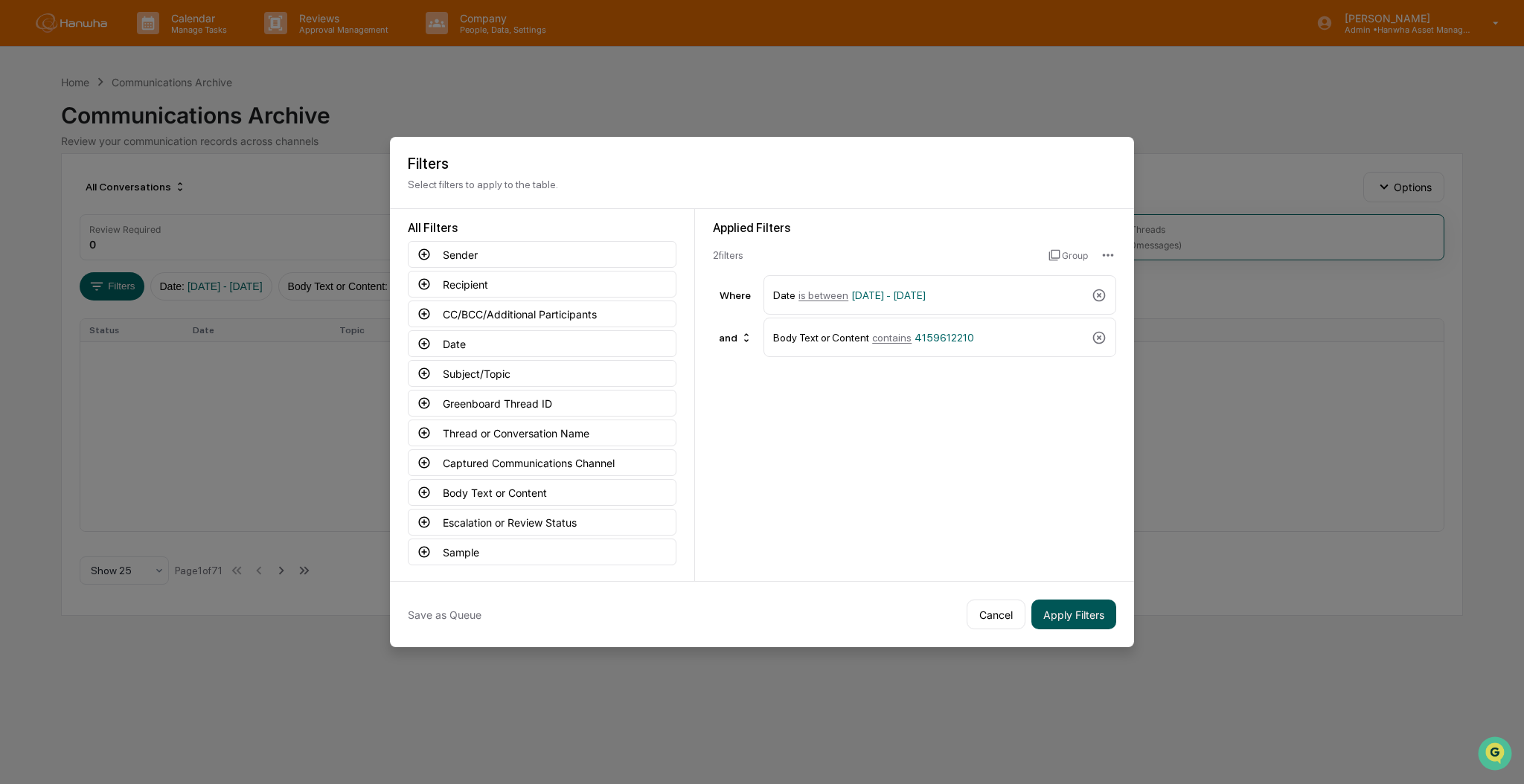
click at [1049, 613] on button "Apply Filters" at bounding box center [1073, 614] width 84 height 30
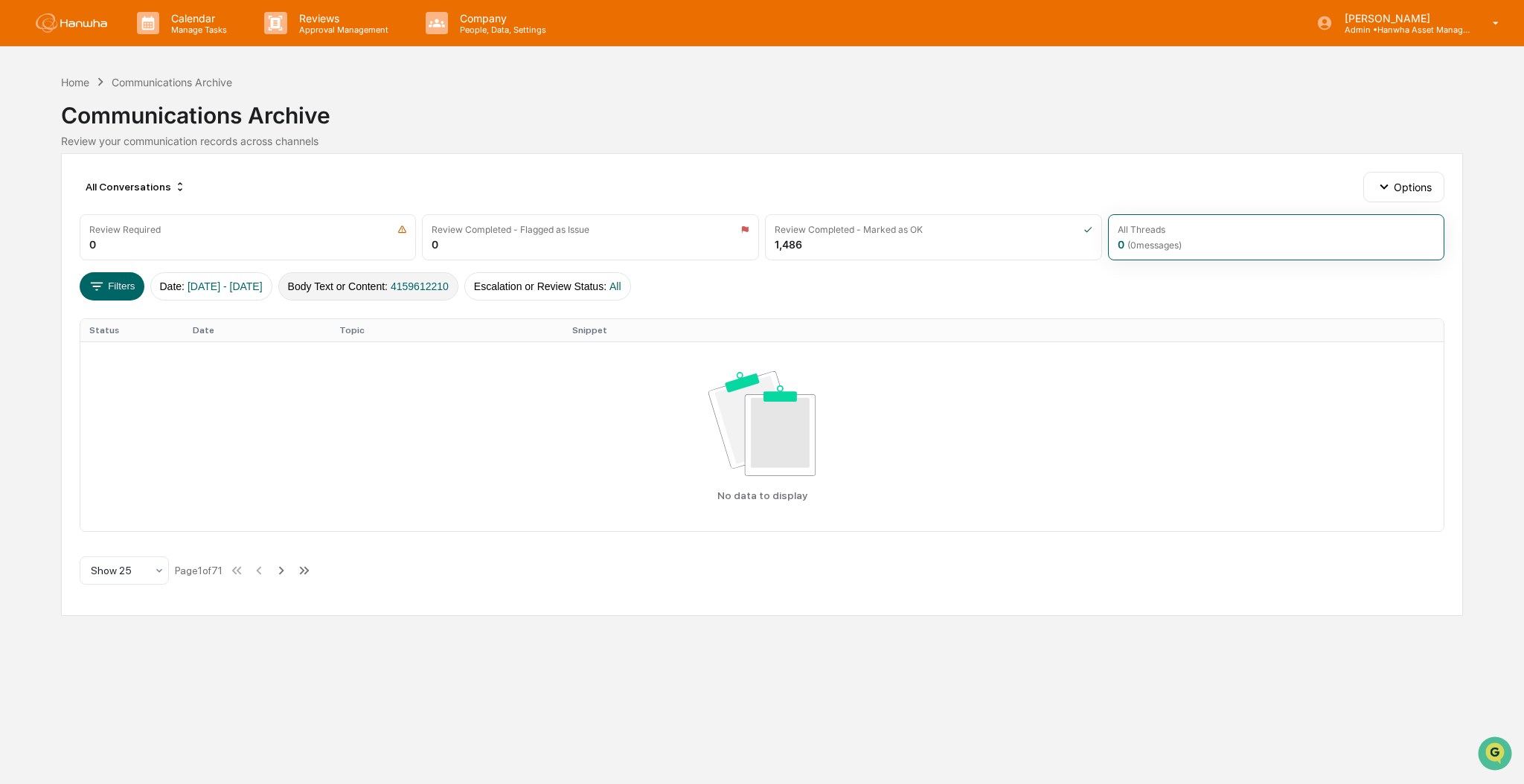
click at [440, 281] on span "4159612210" at bounding box center [420, 286] width 58 height 12
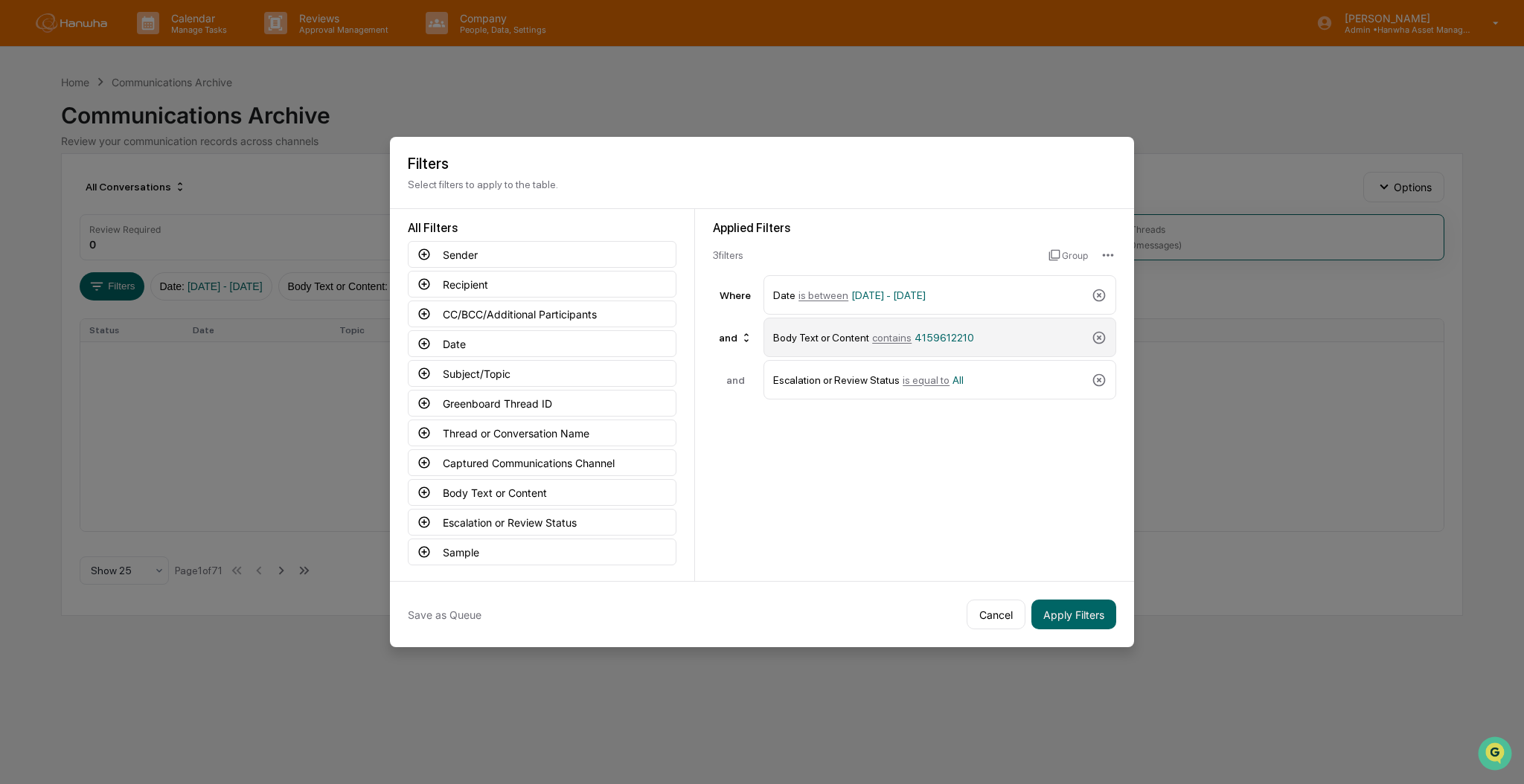
click at [947, 341] on span "4159612210" at bounding box center [944, 338] width 59 height 12
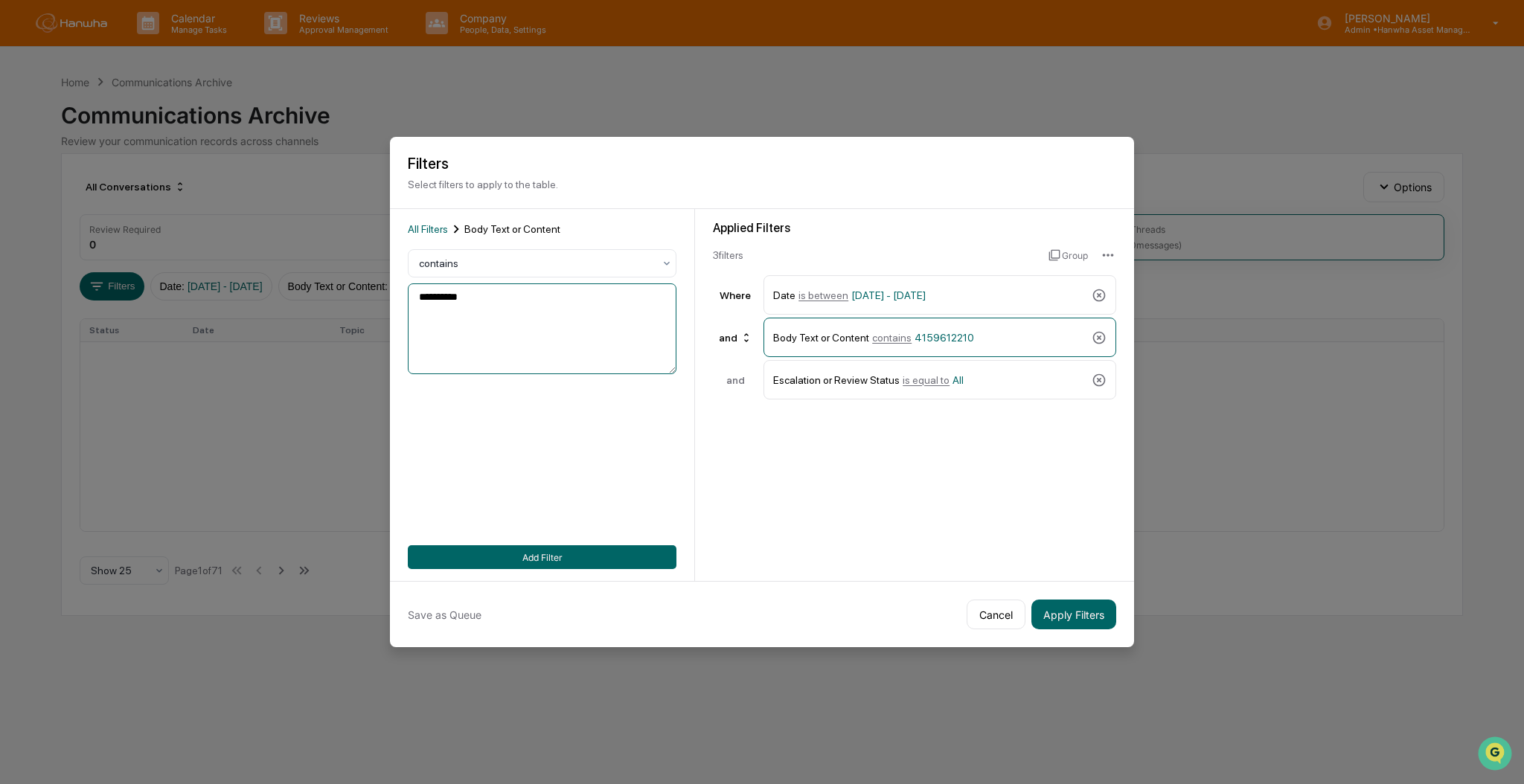
drag, startPoint x: 436, startPoint y: 298, endPoint x: 608, endPoint y: 311, distance: 172.5
click at [445, 300] on textarea "**********" at bounding box center [542, 329] width 269 height 90
type textarea "**********"
click at [625, 564] on button "Add Filter" at bounding box center [542, 557] width 269 height 23
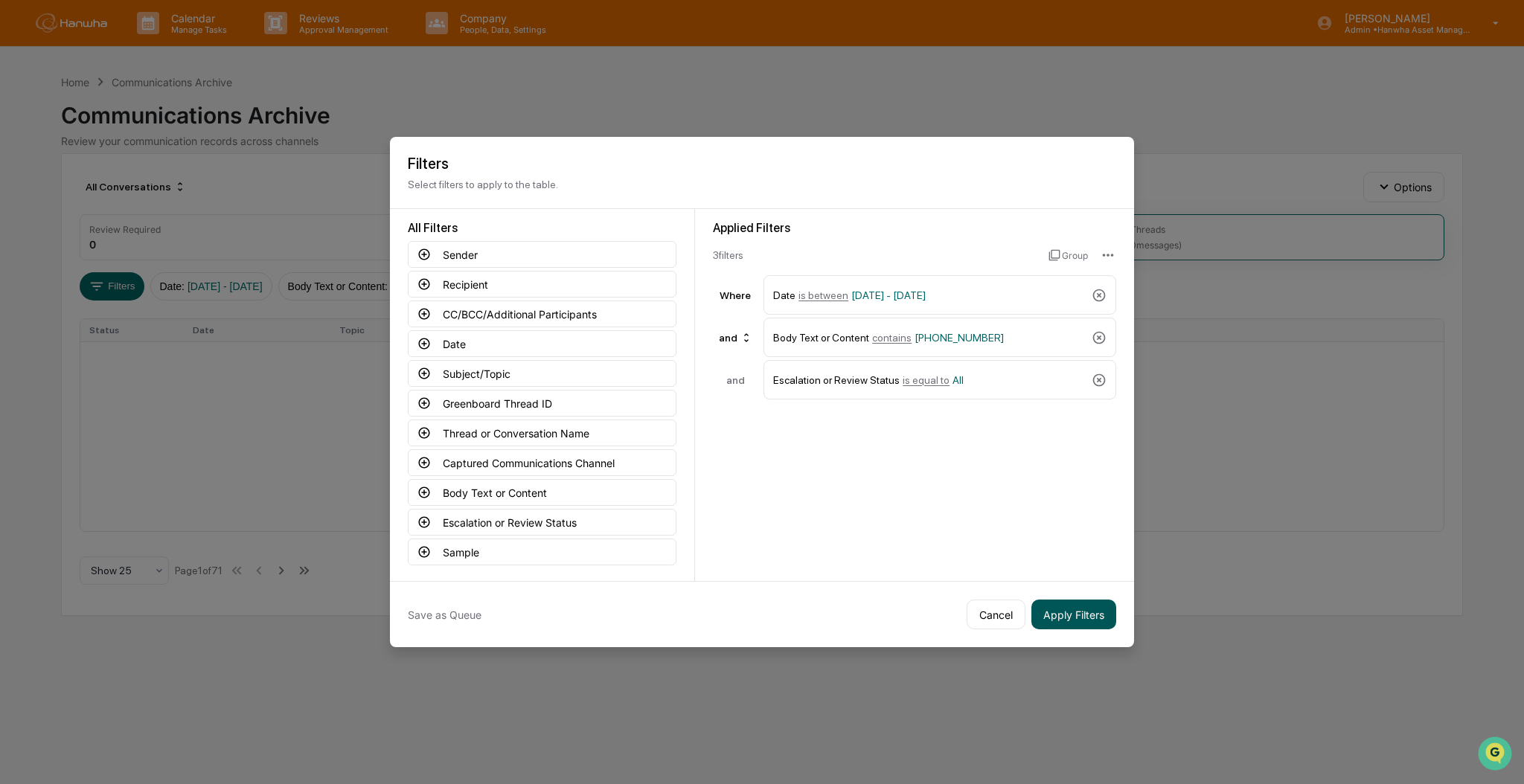
click at [1066, 608] on button "Apply Filters" at bounding box center [1073, 614] width 84 height 30
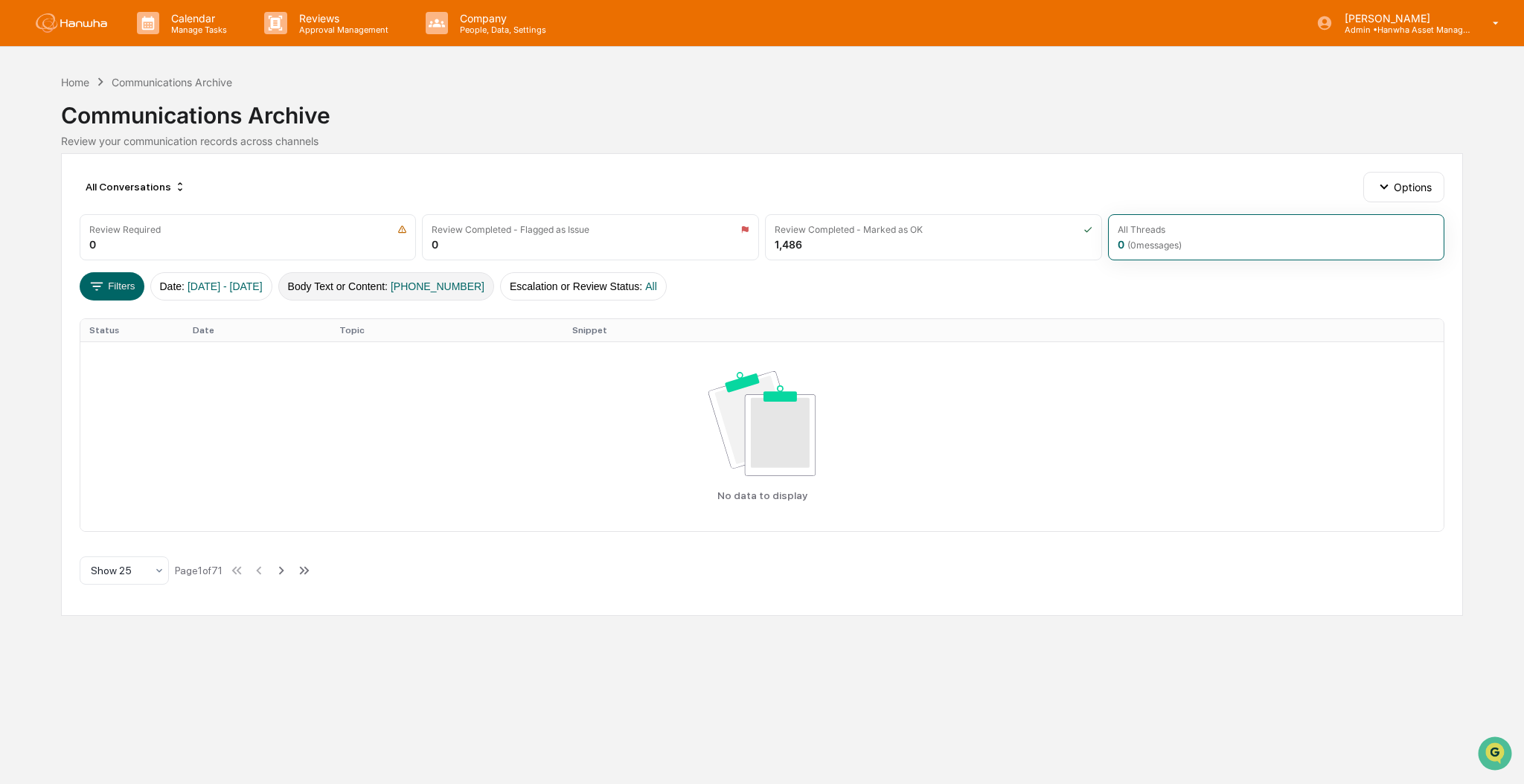
click at [446, 286] on span "415-961-2210" at bounding box center [438, 286] width 94 height 12
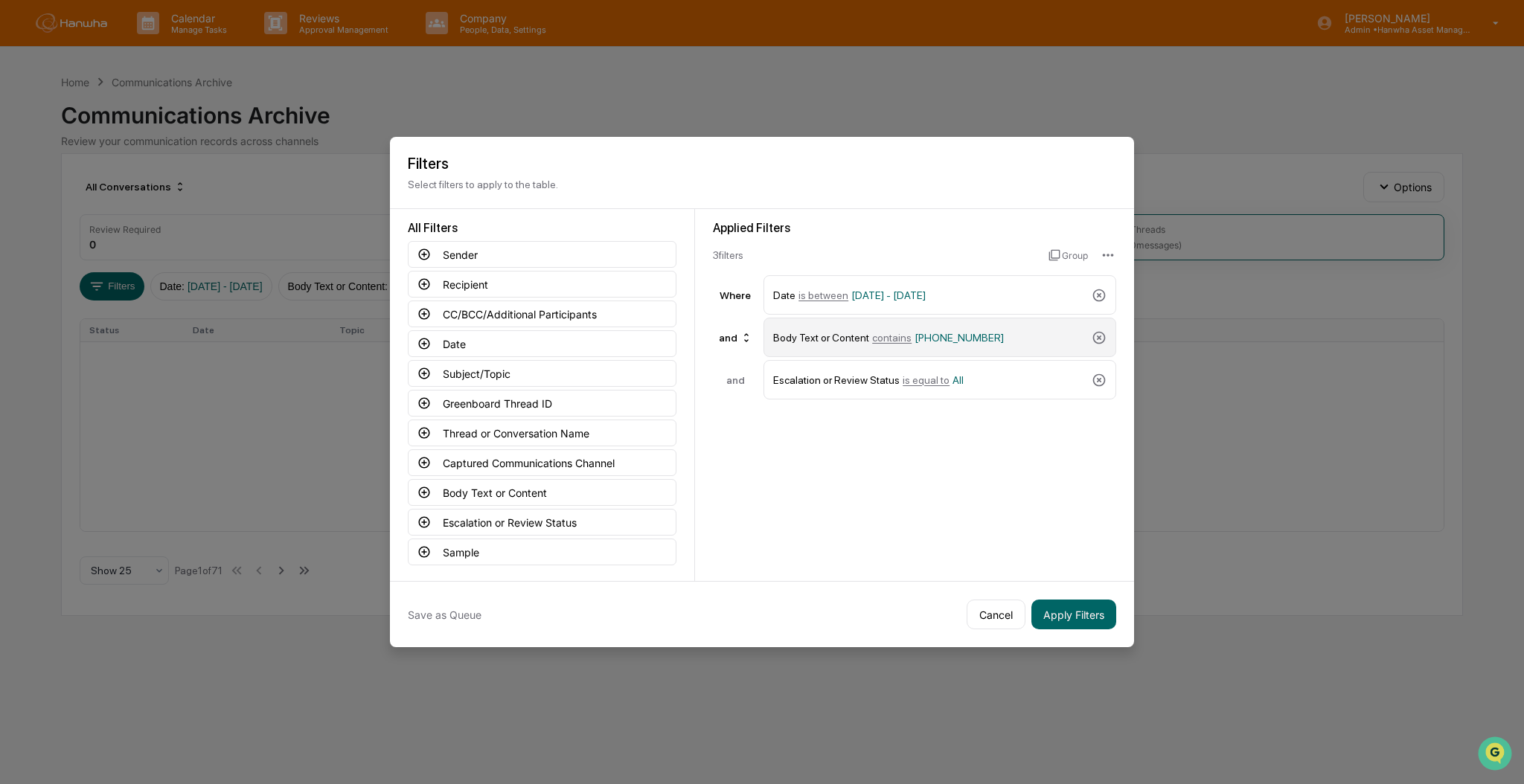
click at [830, 349] on div "Body Text or Content contains 415-961-2210" at bounding box center [929, 338] width 312 height 26
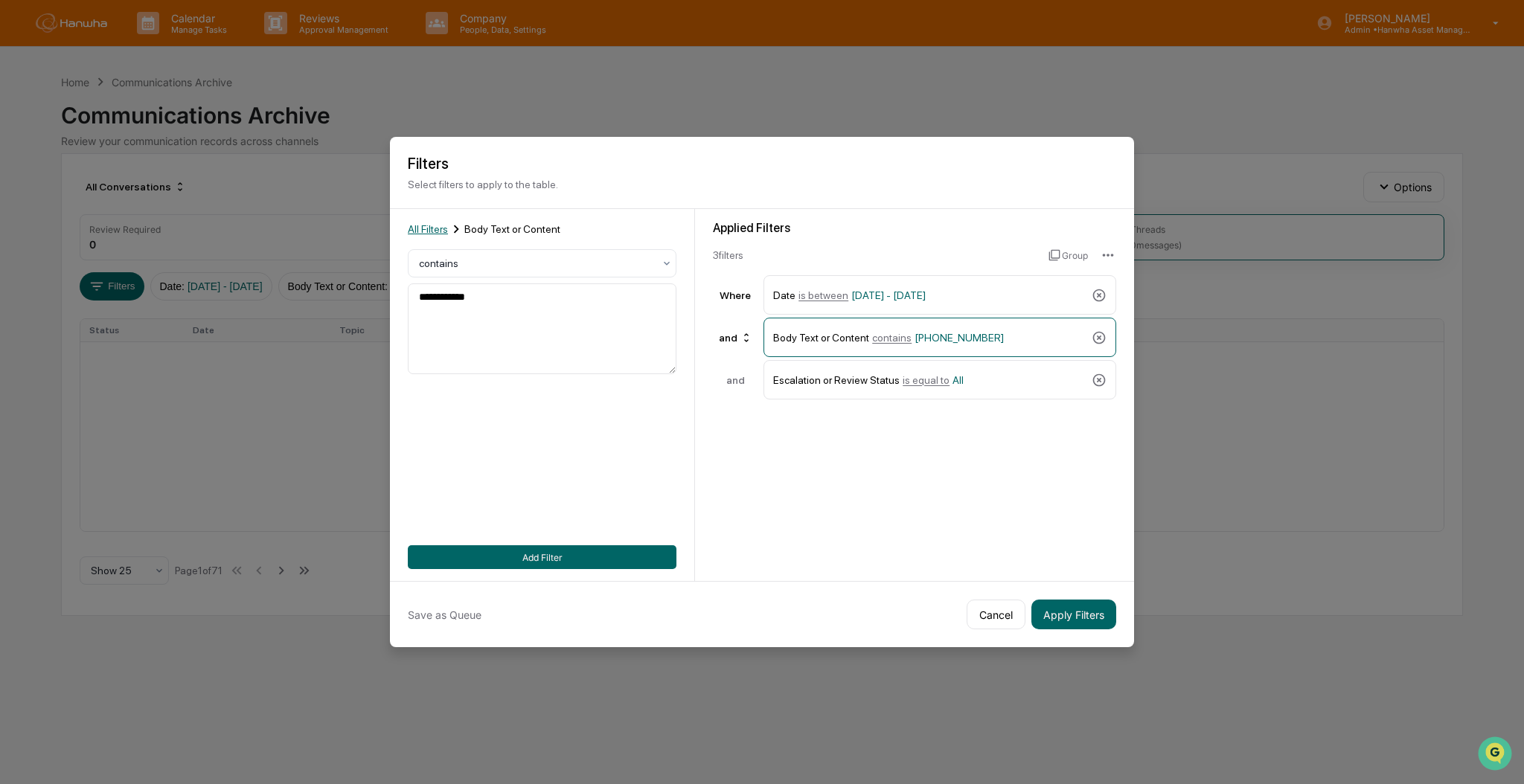
click at [435, 230] on span "All Filters" at bounding box center [428, 230] width 40 height 12
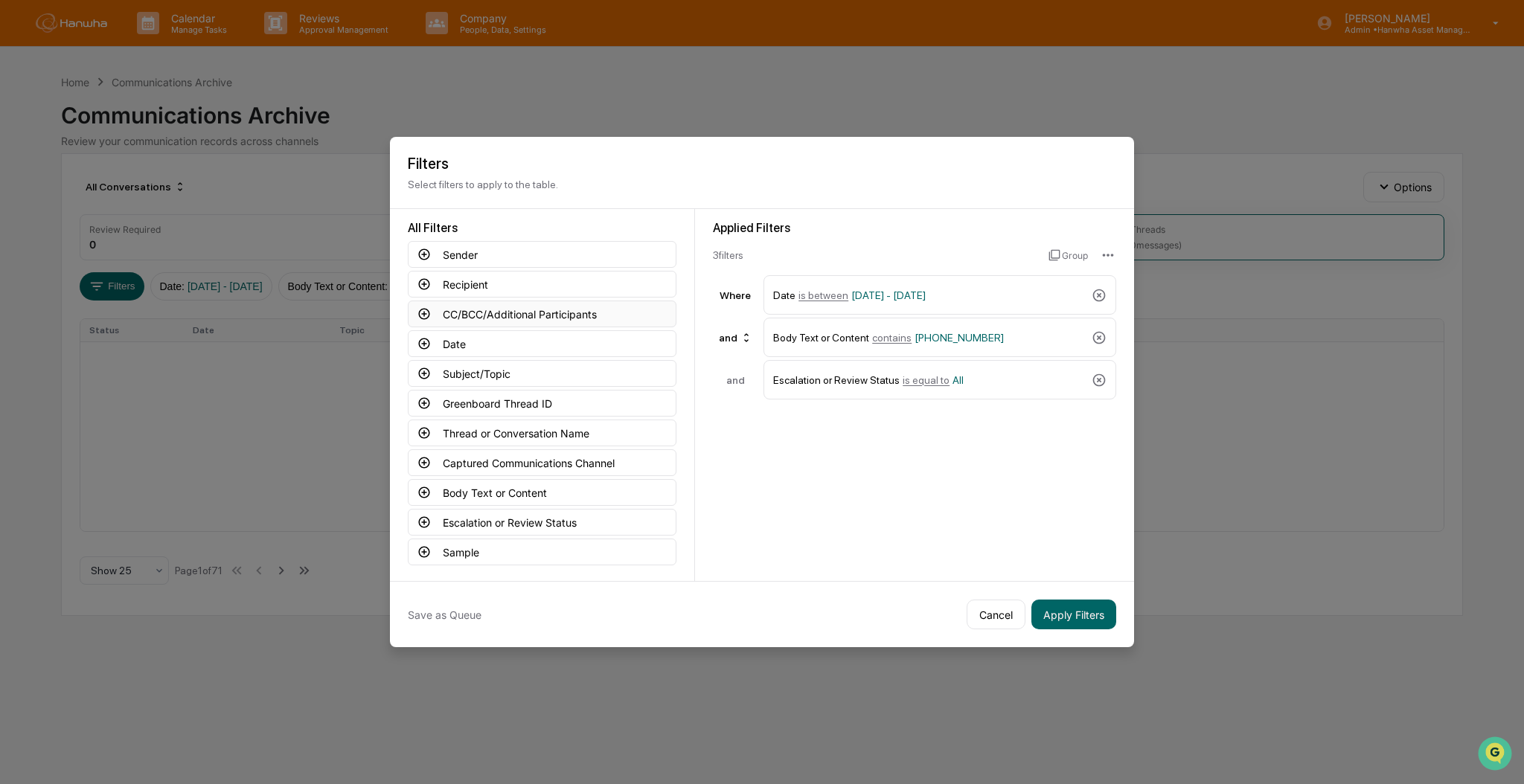
click at [533, 318] on button "CC/BCC/Additional Participants" at bounding box center [542, 313] width 269 height 27
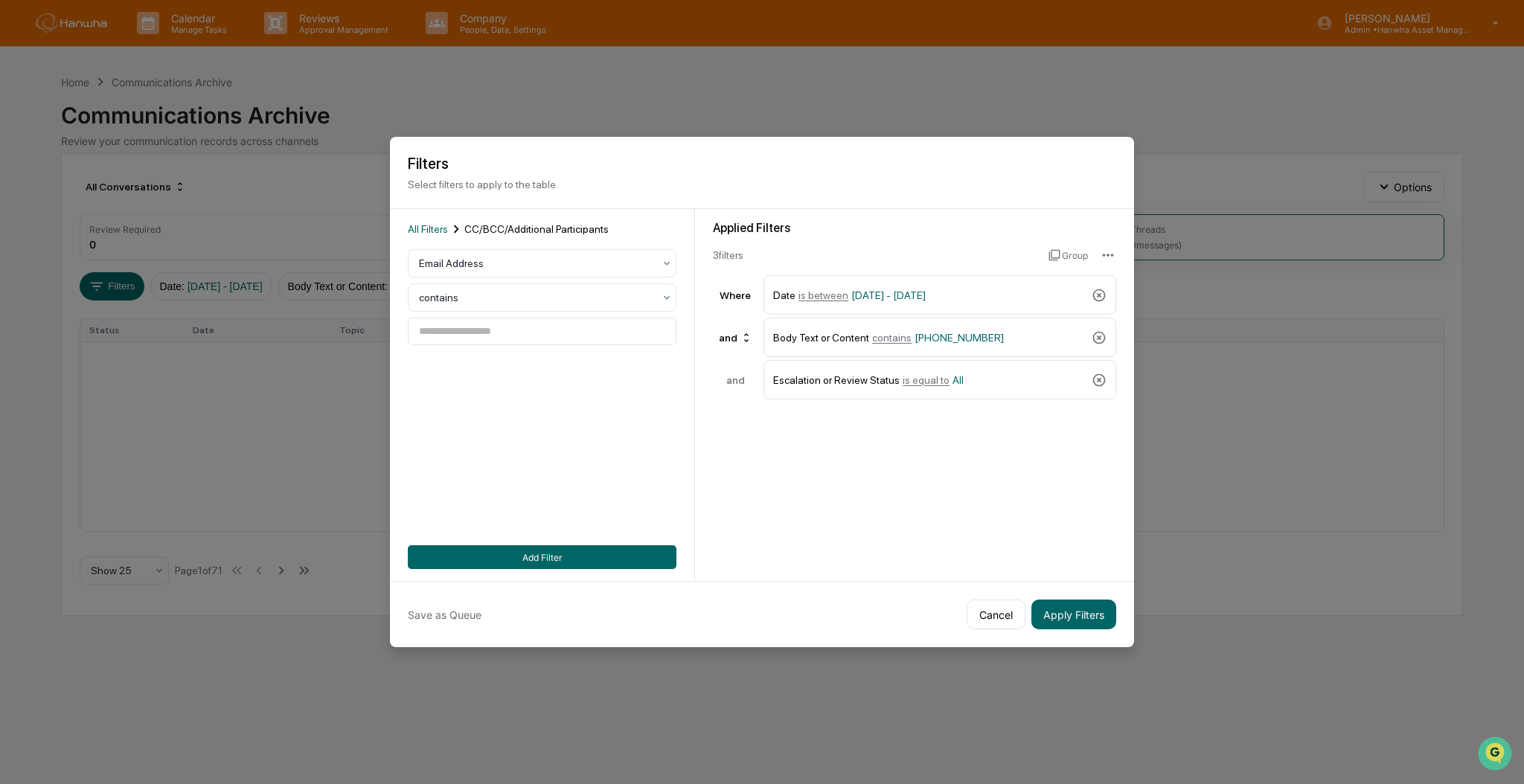
click at [442, 243] on div "All Filters CC/BCC/Additional Participants Email Address contains Add Filter" at bounding box center [542, 395] width 269 height 348
click at [453, 244] on div "All Filters CC/BCC/Additional Participants Email Address contains Add Filter" at bounding box center [542, 395] width 269 height 348
click at [425, 227] on span "All Filters" at bounding box center [428, 230] width 40 height 12
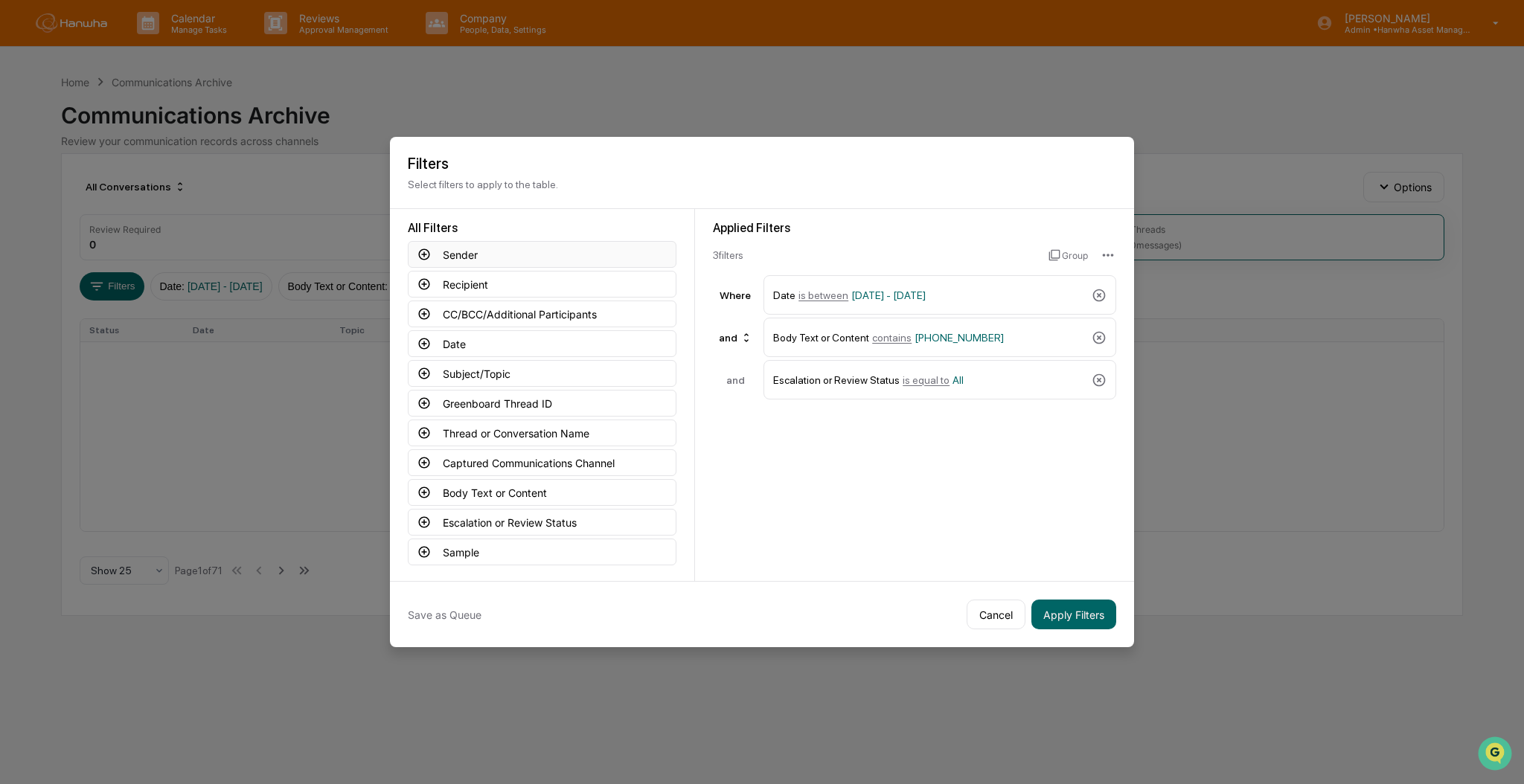
click at [508, 254] on button "Sender" at bounding box center [542, 254] width 269 height 27
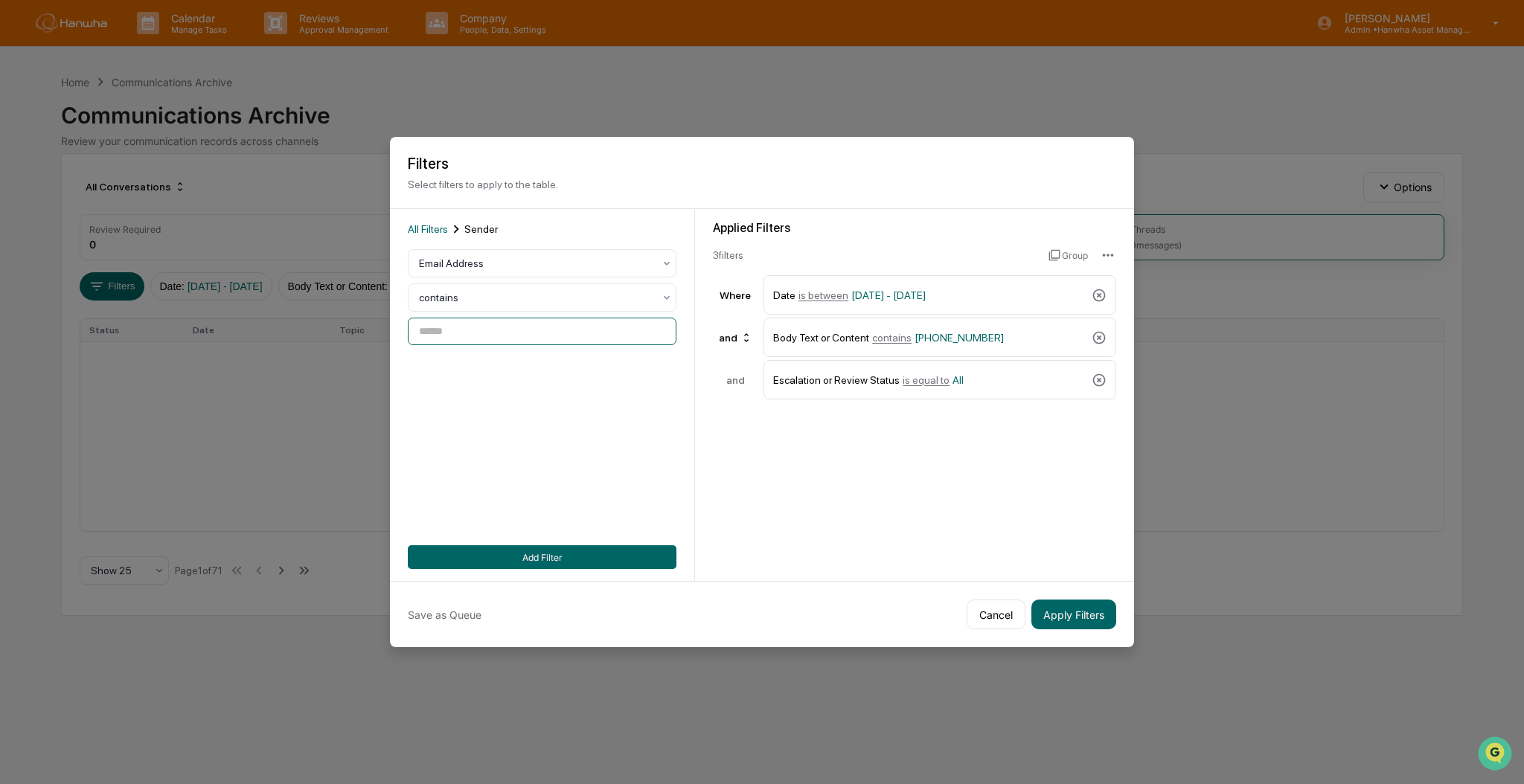
click at [491, 332] on input at bounding box center [542, 332] width 269 height 28
type input "**********"
click at [511, 552] on button "Add Filter" at bounding box center [542, 557] width 269 height 23
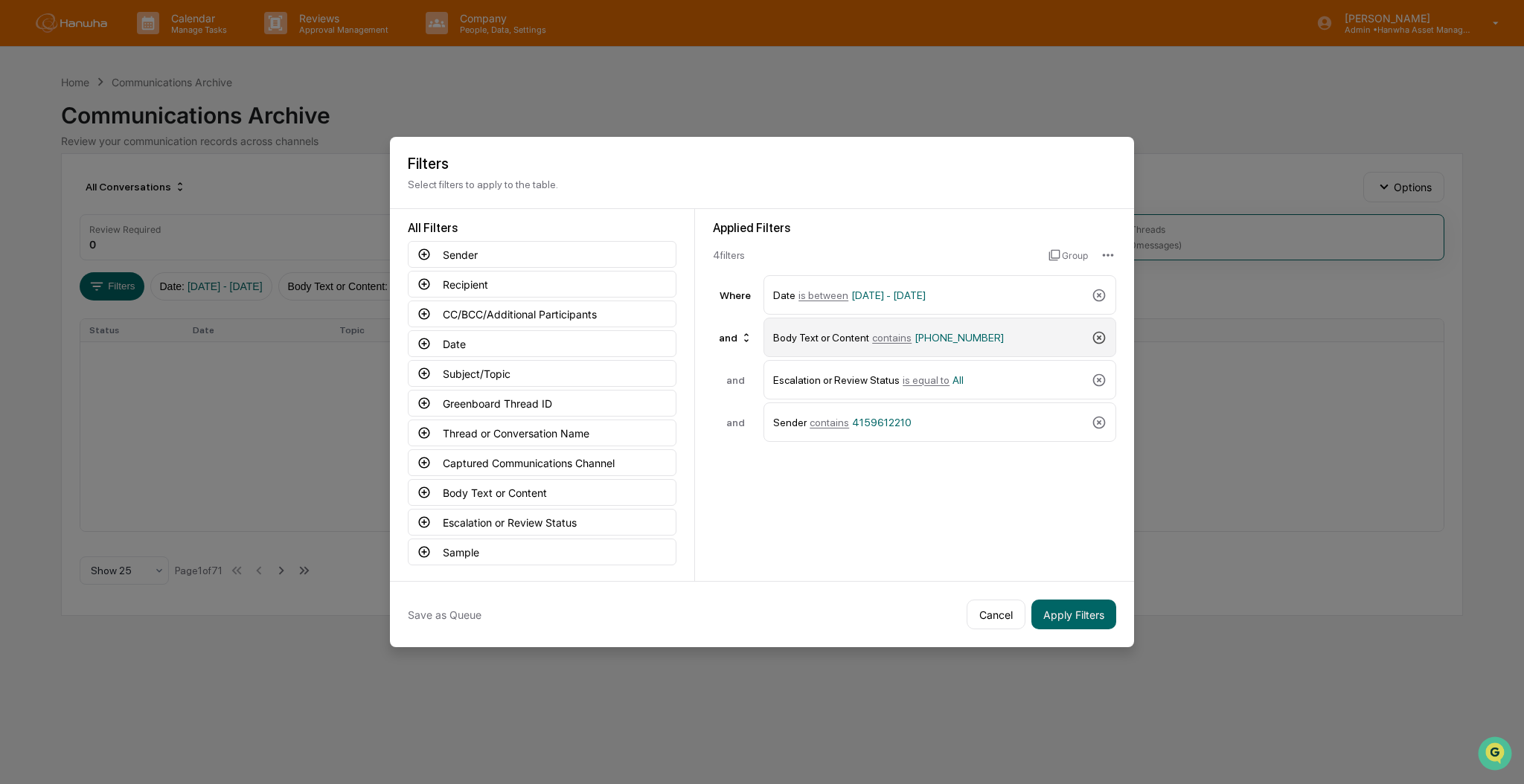
click at [1102, 337] on icon at bounding box center [1098, 338] width 15 height 15
click at [1086, 617] on button "Apply Filters" at bounding box center [1073, 614] width 84 height 30
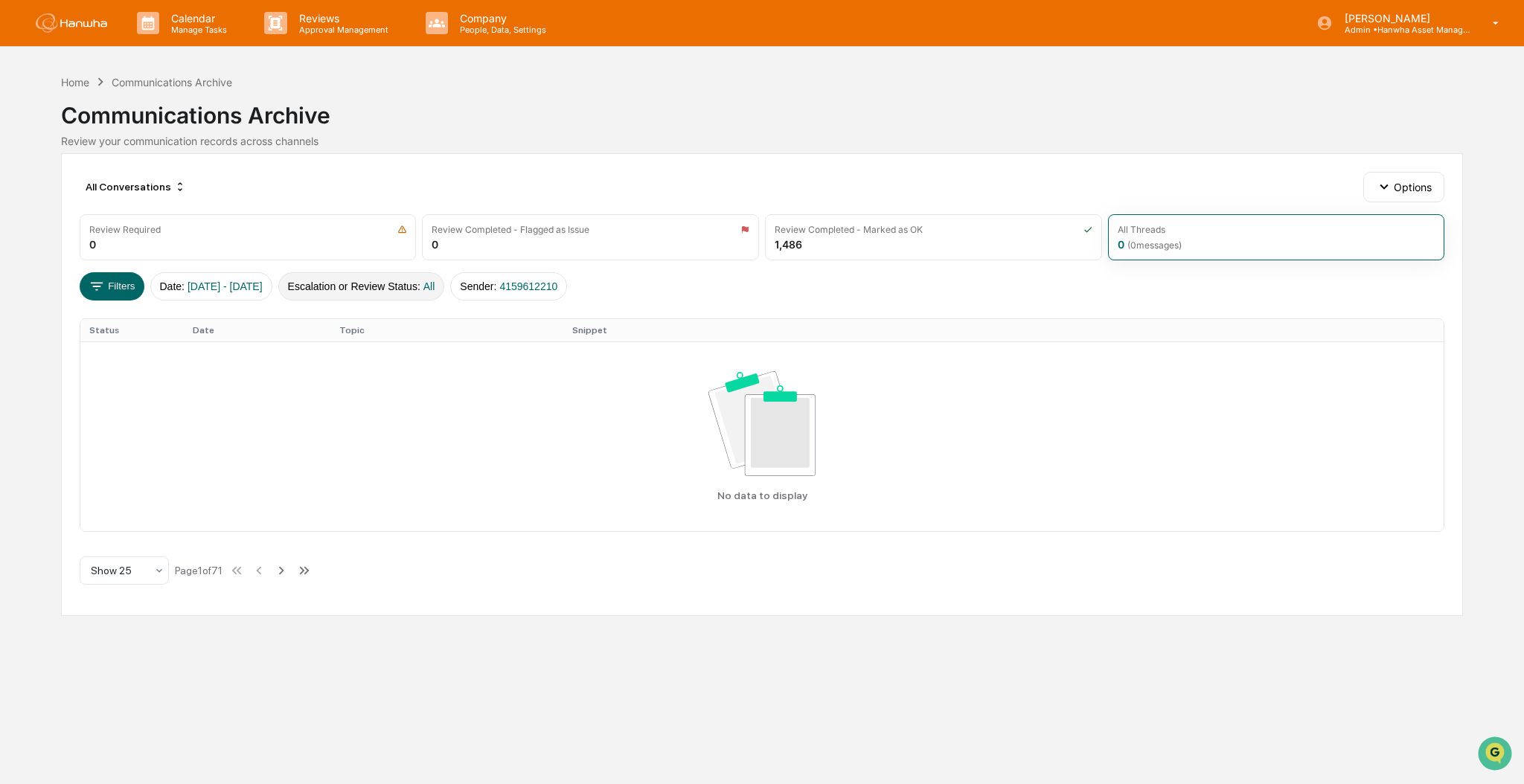
click at [393, 278] on button "Escalation or Review Status : All" at bounding box center [362, 286] width 167 height 28
click at [556, 290] on span "4159612210" at bounding box center [528, 286] width 58 height 12
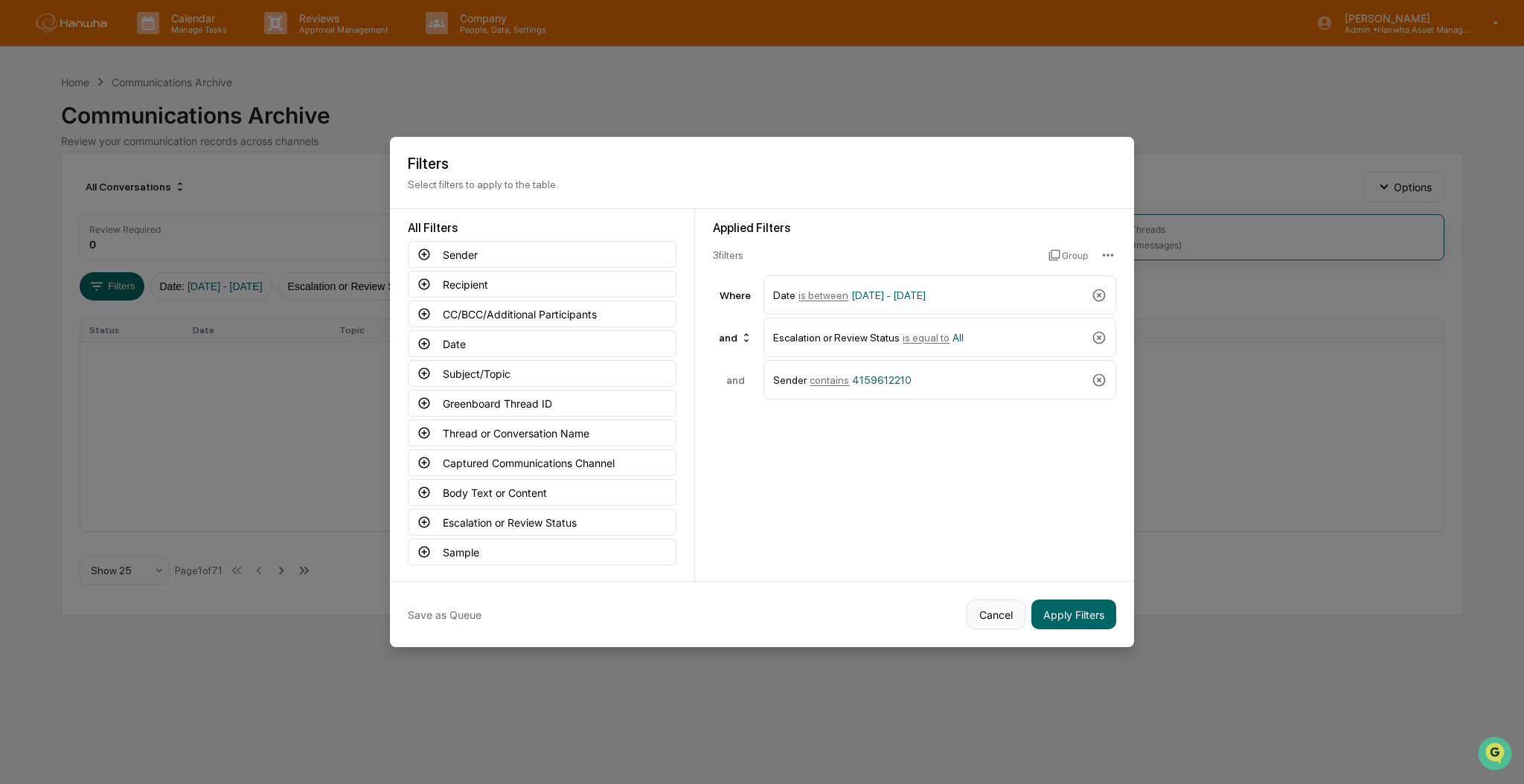
click at [1004, 611] on button "Cancel" at bounding box center [997, 614] width 59 height 30
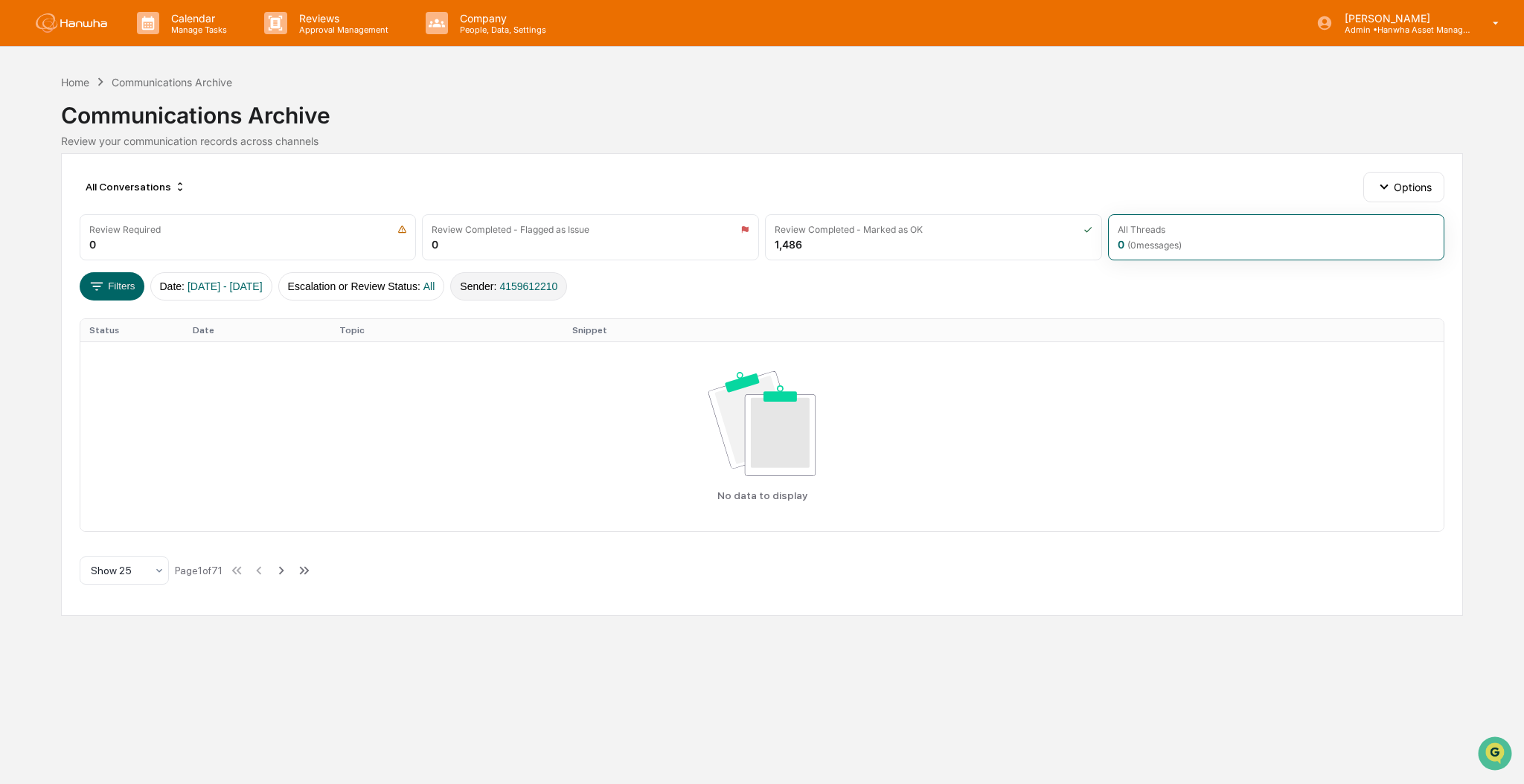
click at [557, 285] on span "4159612210" at bounding box center [528, 286] width 58 height 12
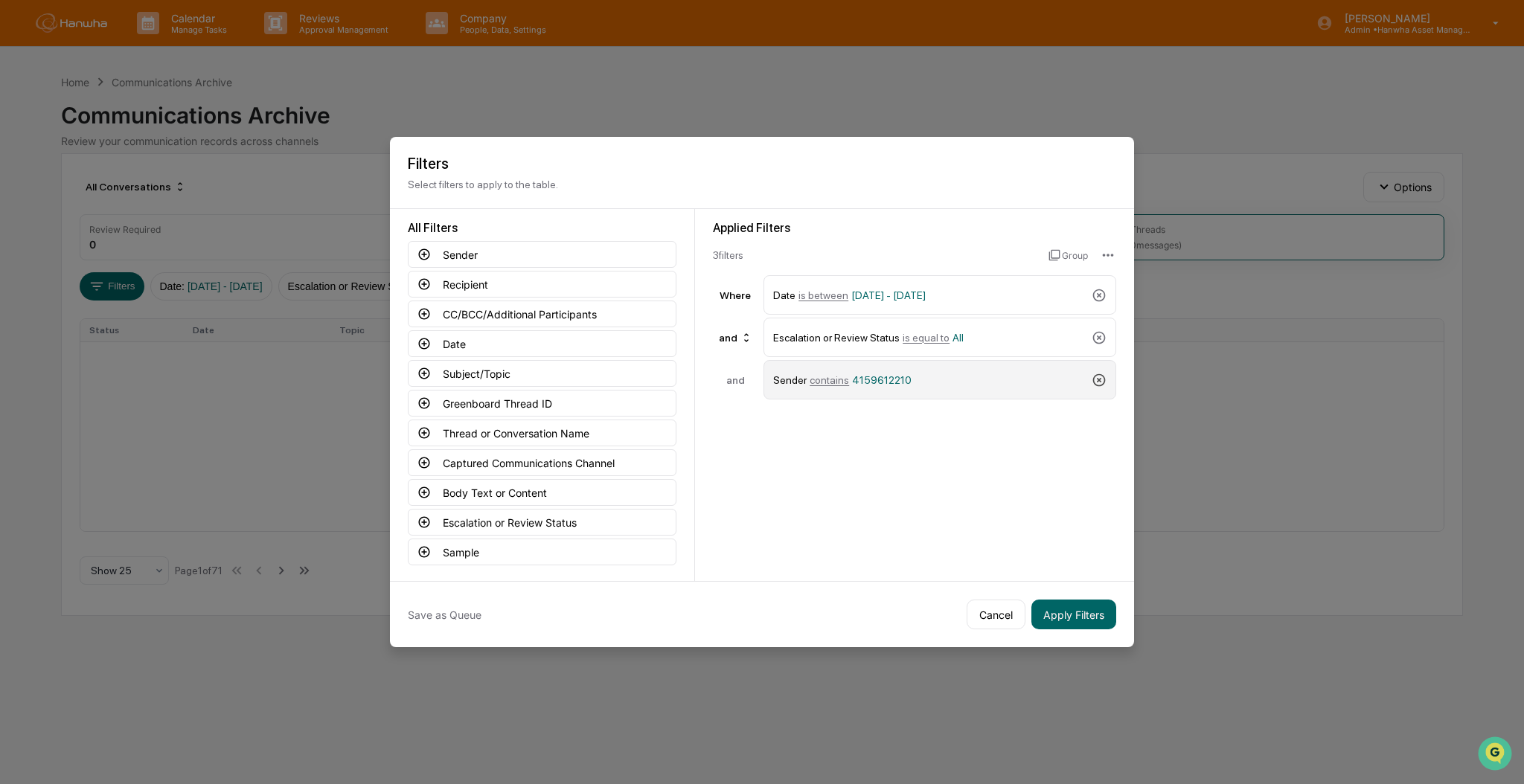
click at [1098, 377] on icon at bounding box center [1098, 379] width 15 height 15
click at [575, 461] on button "Captured Communications Channel" at bounding box center [542, 462] width 269 height 27
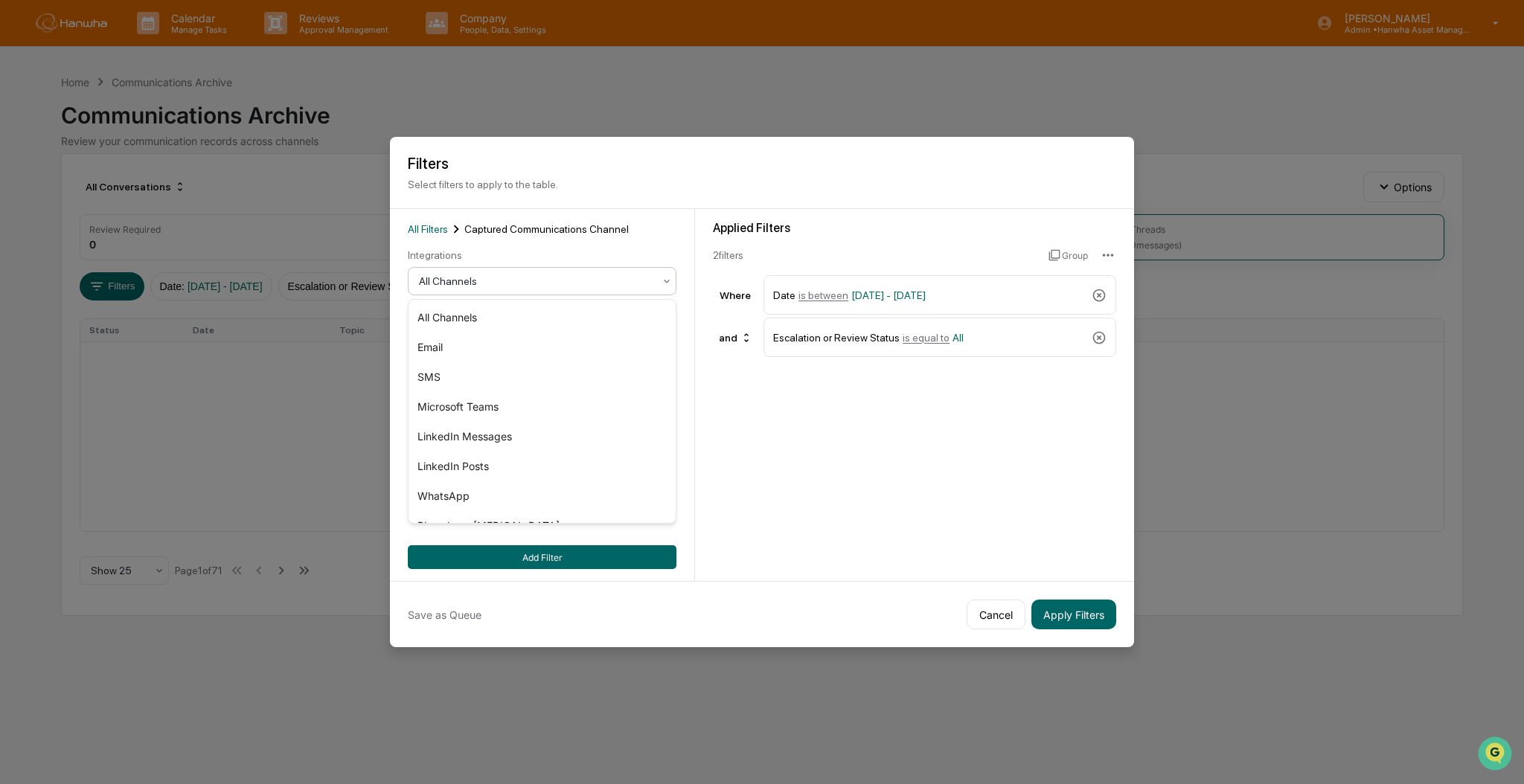
click at [554, 271] on div "All Channels" at bounding box center [536, 281] width 249 height 21
click at [552, 385] on div "SMS" at bounding box center [541, 377] width 267 height 30
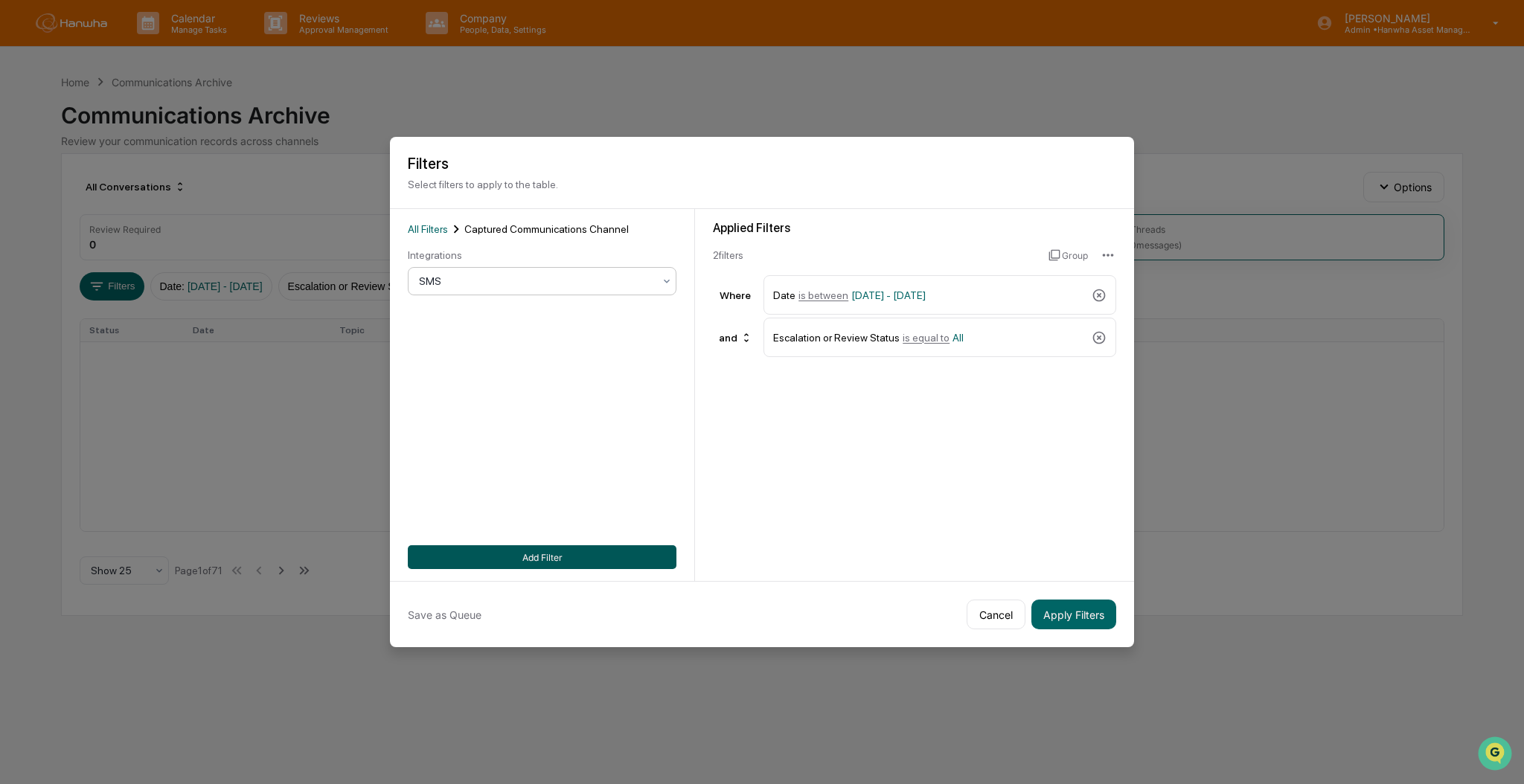
click at [553, 559] on button "Add Filter" at bounding box center [542, 557] width 269 height 23
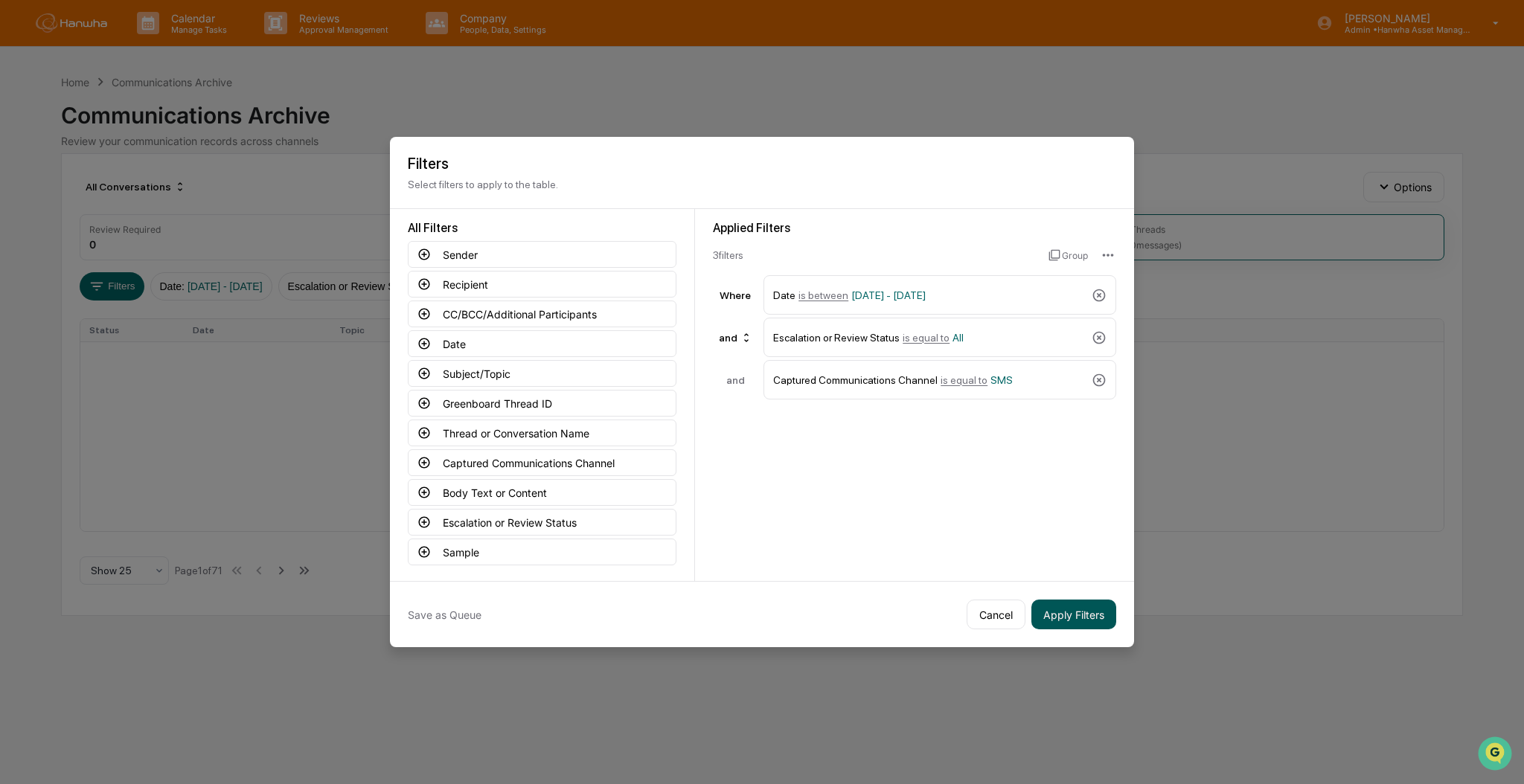
click at [1091, 610] on button "Apply Filters" at bounding box center [1073, 614] width 84 height 30
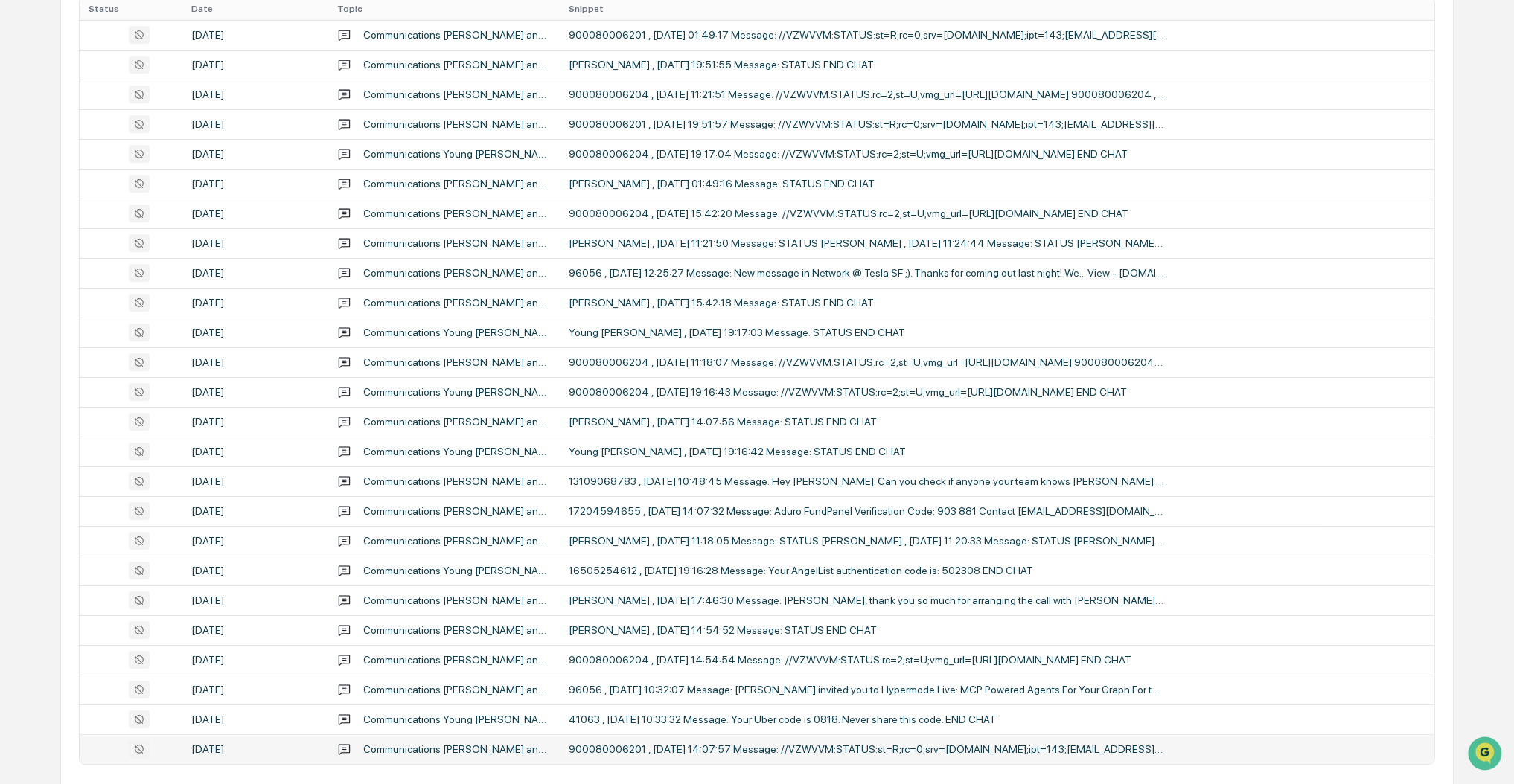
scroll to position [287, 0]
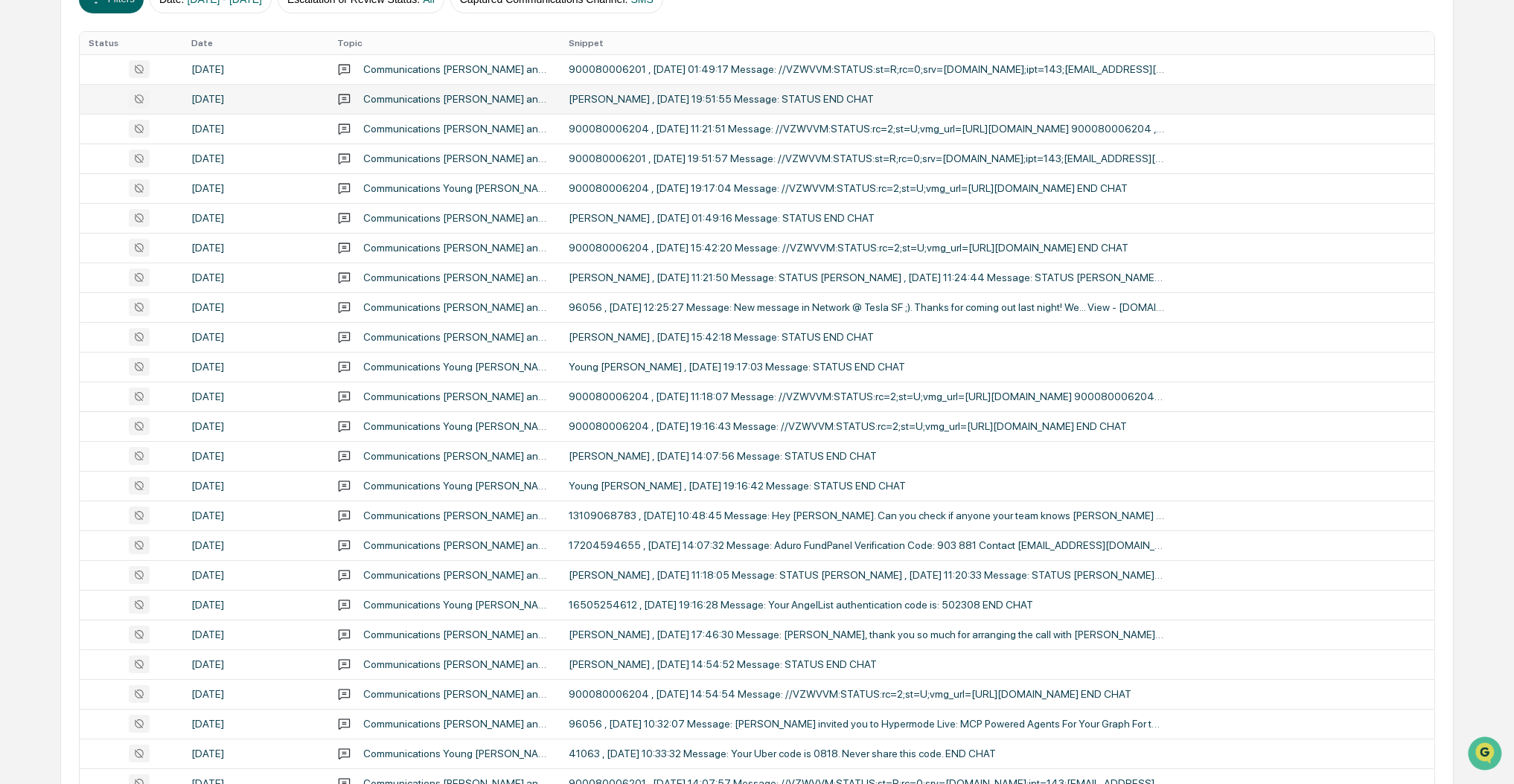
click at [524, 98] on div "Communications [PERSON_NAME] and 900080006200 [DATE] EST" at bounding box center [456, 99] width 187 height 12
click at [13, 220] on div "Calendar Manage Tasks Reviews Approval Management Company People, Data, Setting…" at bounding box center [757, 298] width 1514 height 1170
click at [852, 452] on div "[PERSON_NAME] , [DATE] 14:07:56 Message: STATUS END CHAT" at bounding box center [866, 456] width 596 height 12
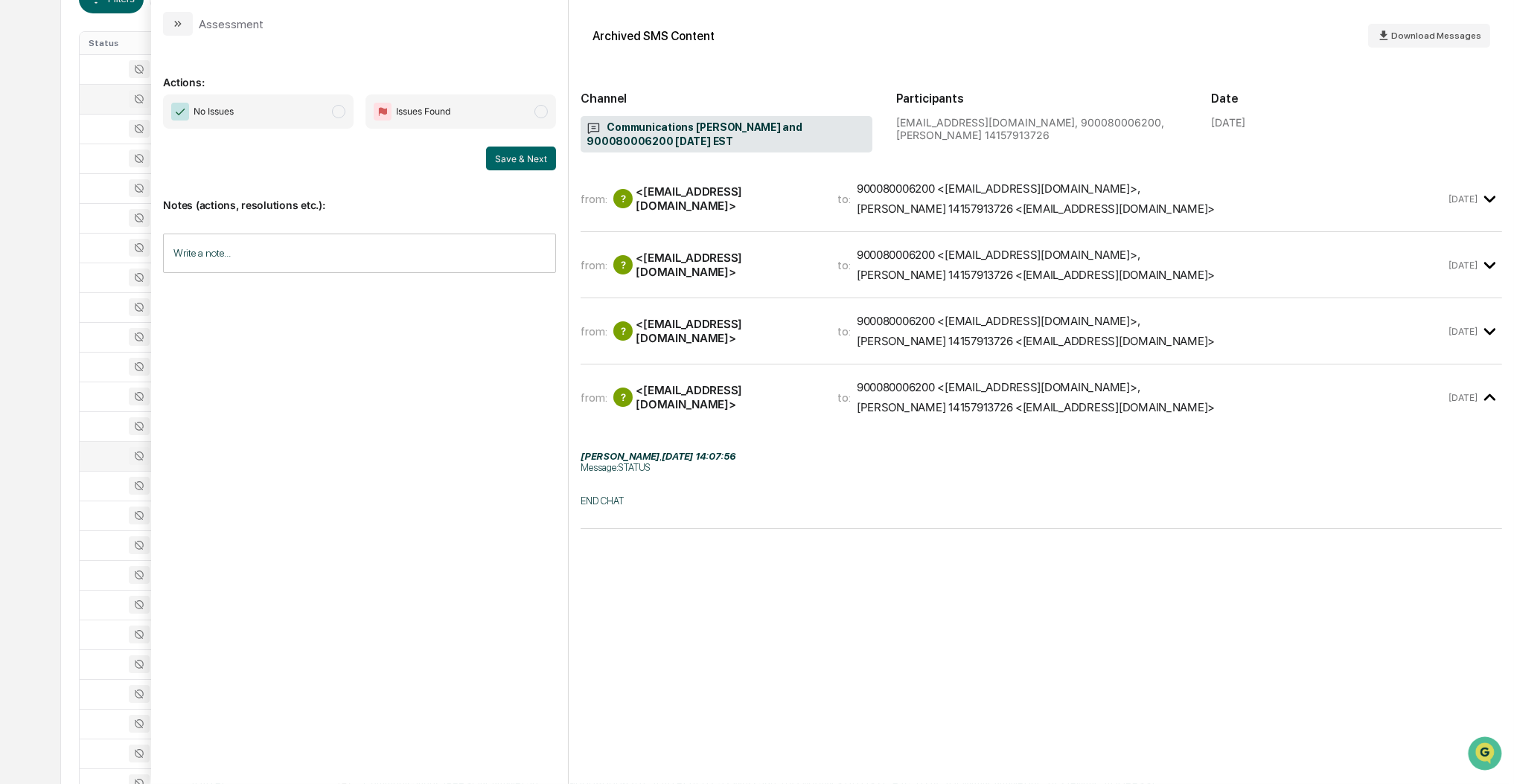
click at [10, 380] on div "Calendar Manage Tasks Reviews Approval Management Company People, Data, Setting…" at bounding box center [757, 298] width 1514 height 1170
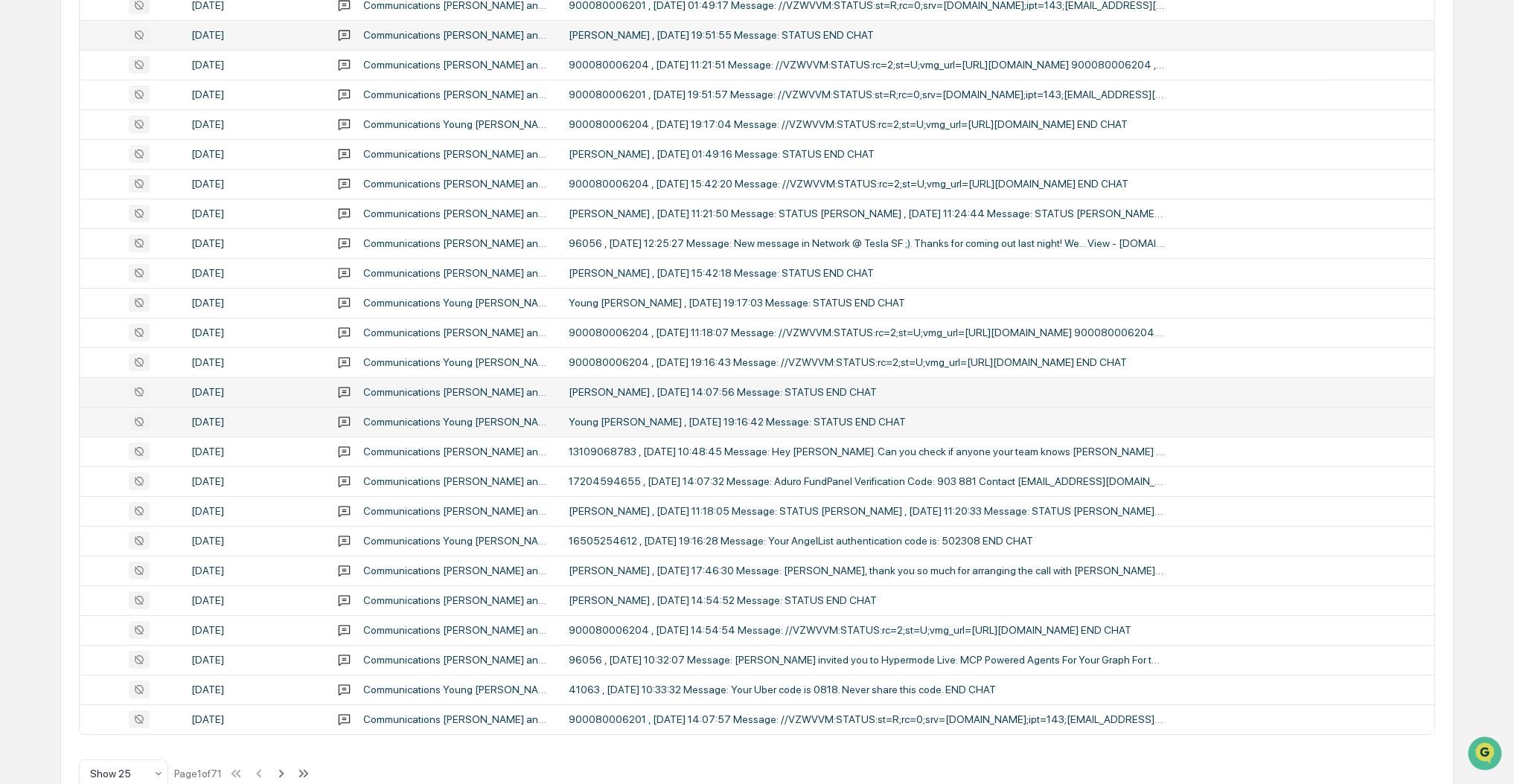
scroll to position [386, 0]
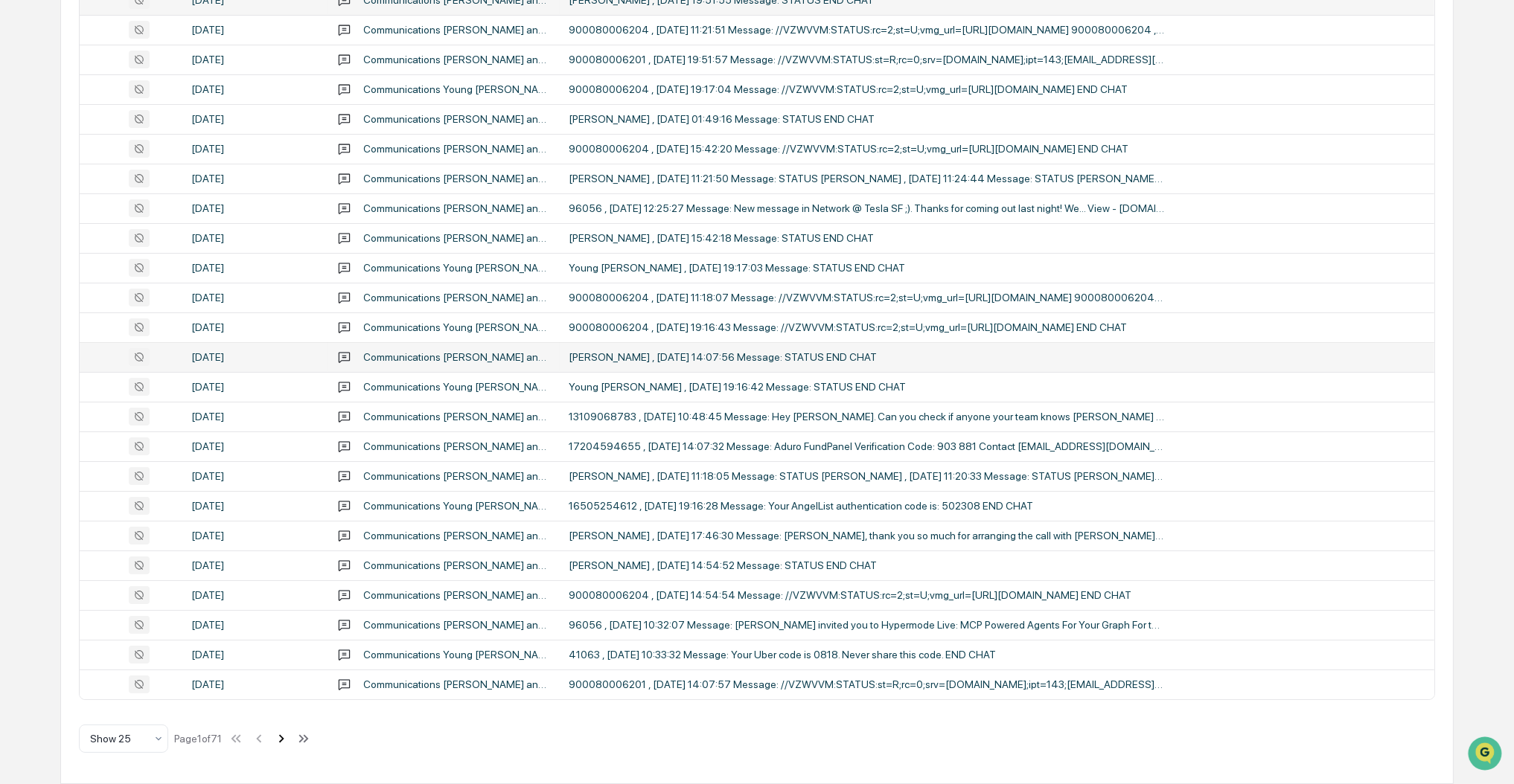
click at [280, 742] on icon at bounding box center [281, 739] width 17 height 17
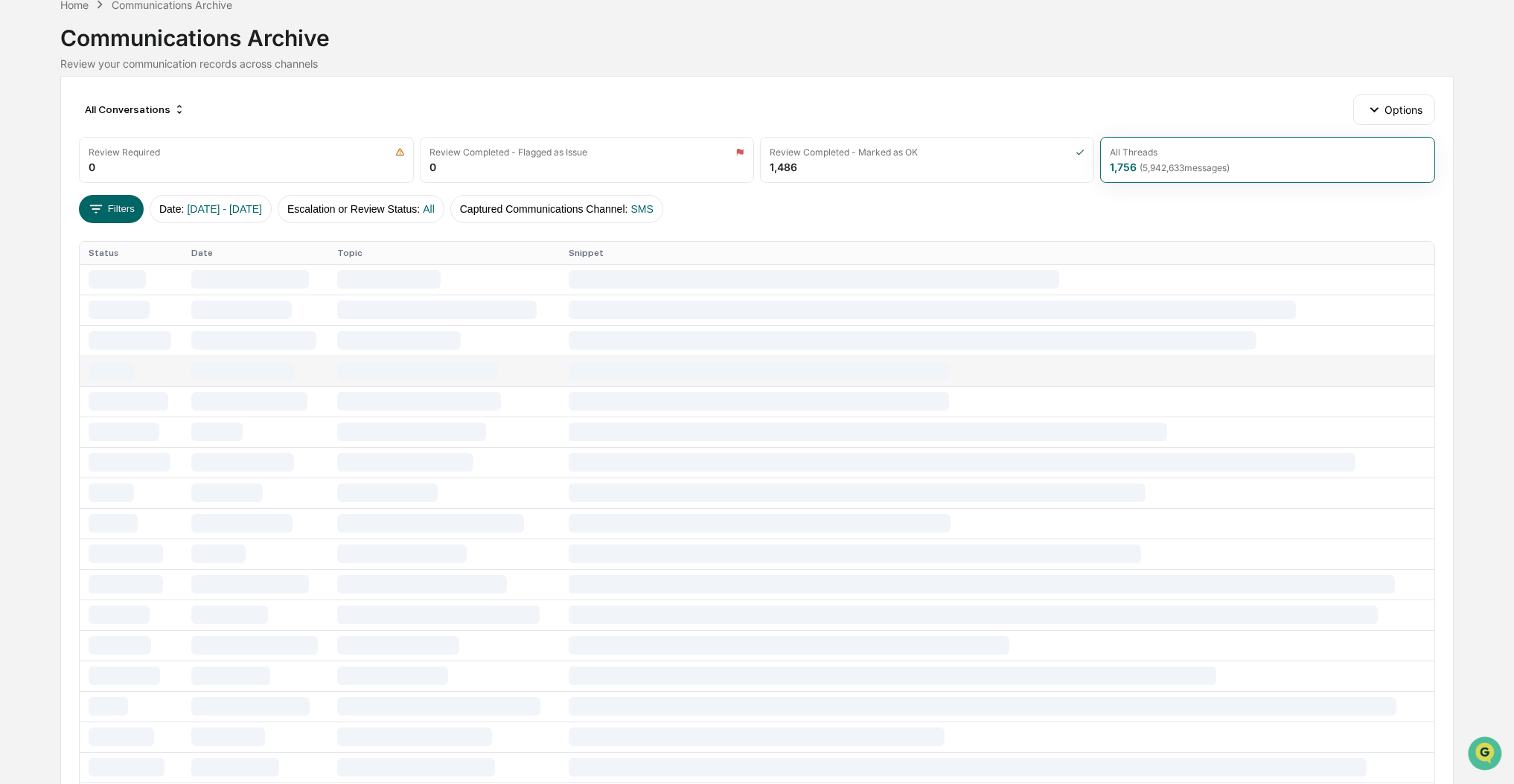
scroll to position [0, 0]
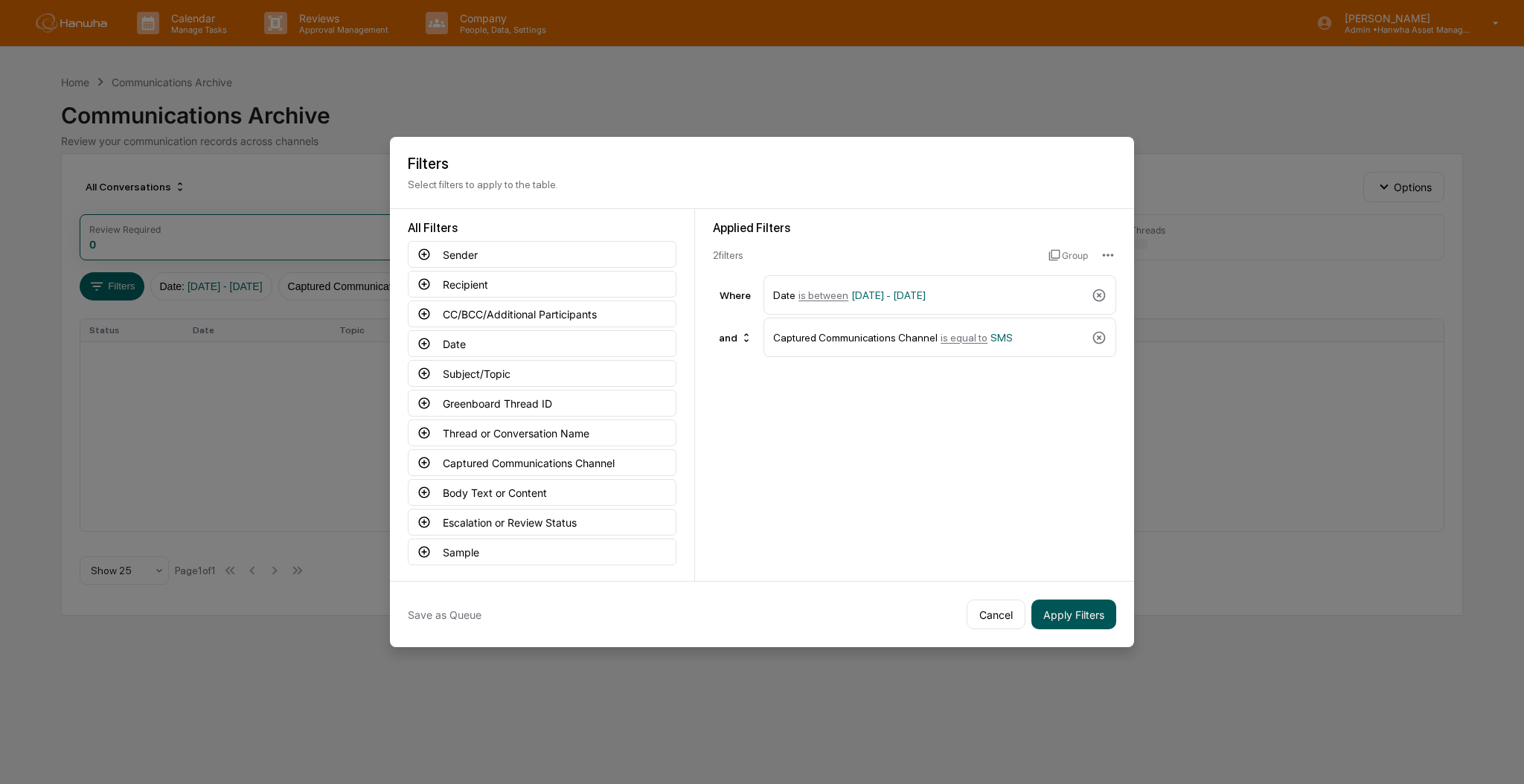
click at [1076, 618] on button "Apply Filters" at bounding box center [1073, 614] width 84 height 30
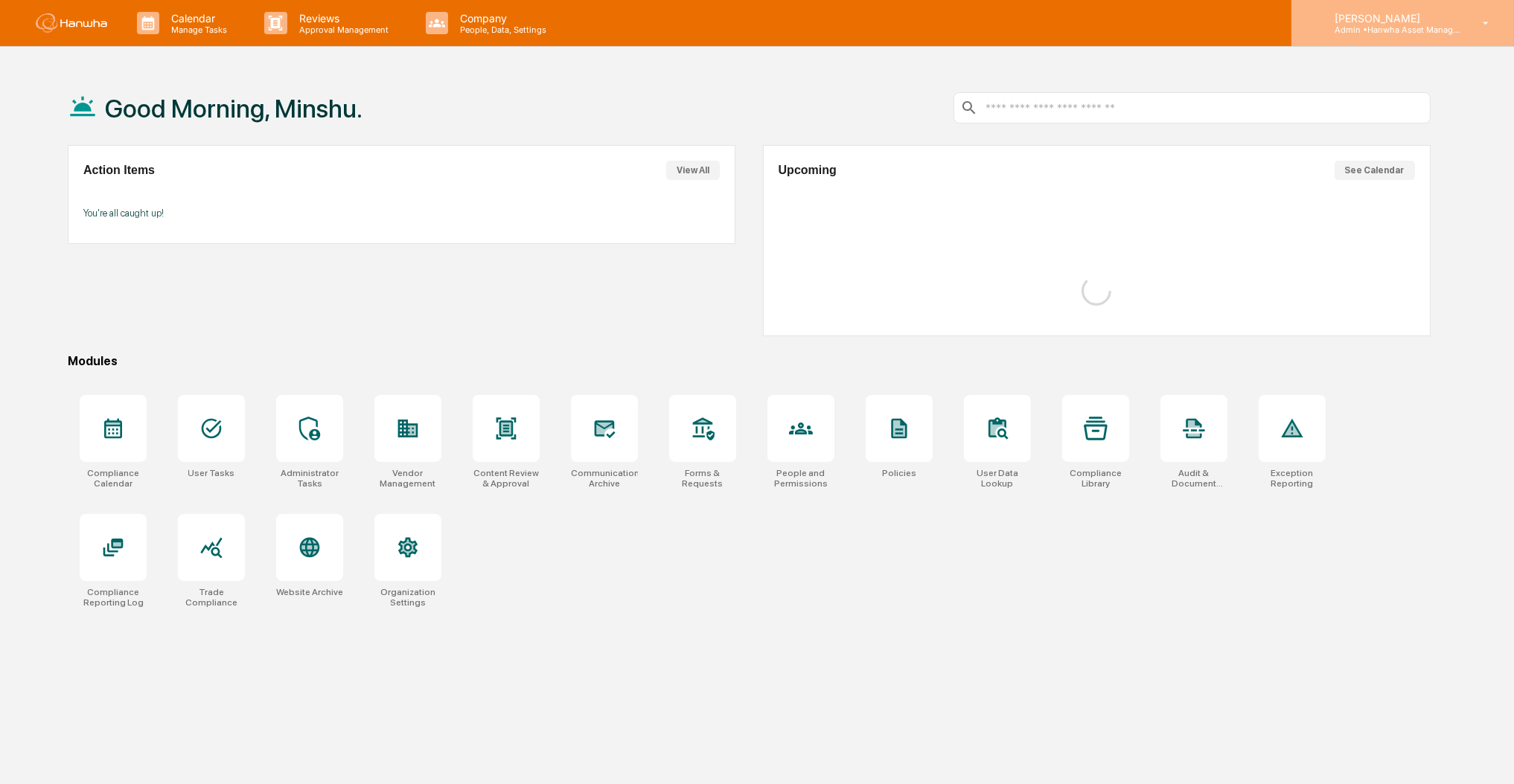
click at [1395, 28] on p "Admin • Hanwha Asset Management (USA) Ltd." at bounding box center [1392, 30] width 138 height 10
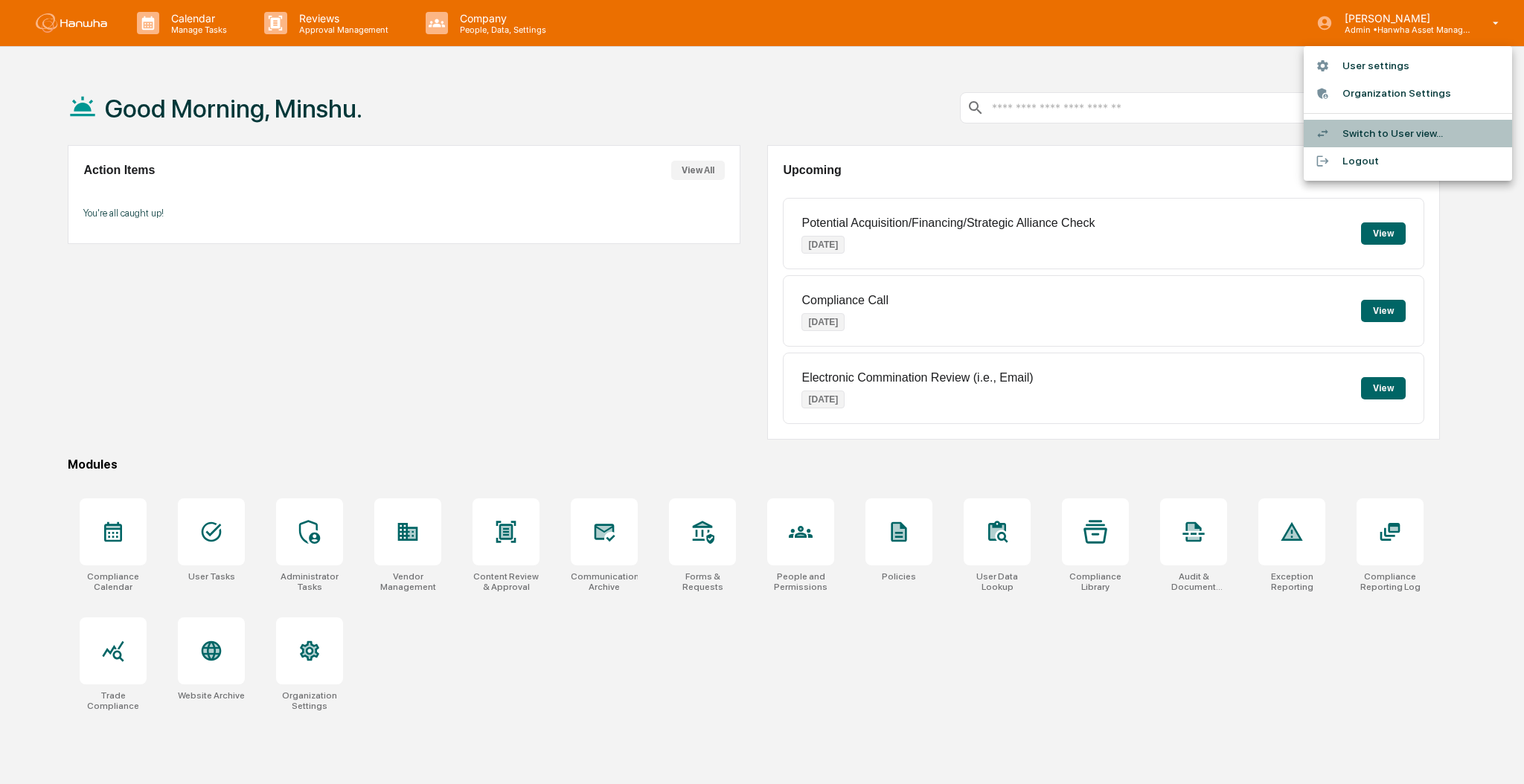
click at [1389, 131] on li "Switch to User view..." at bounding box center [1407, 134] width 208 height 28
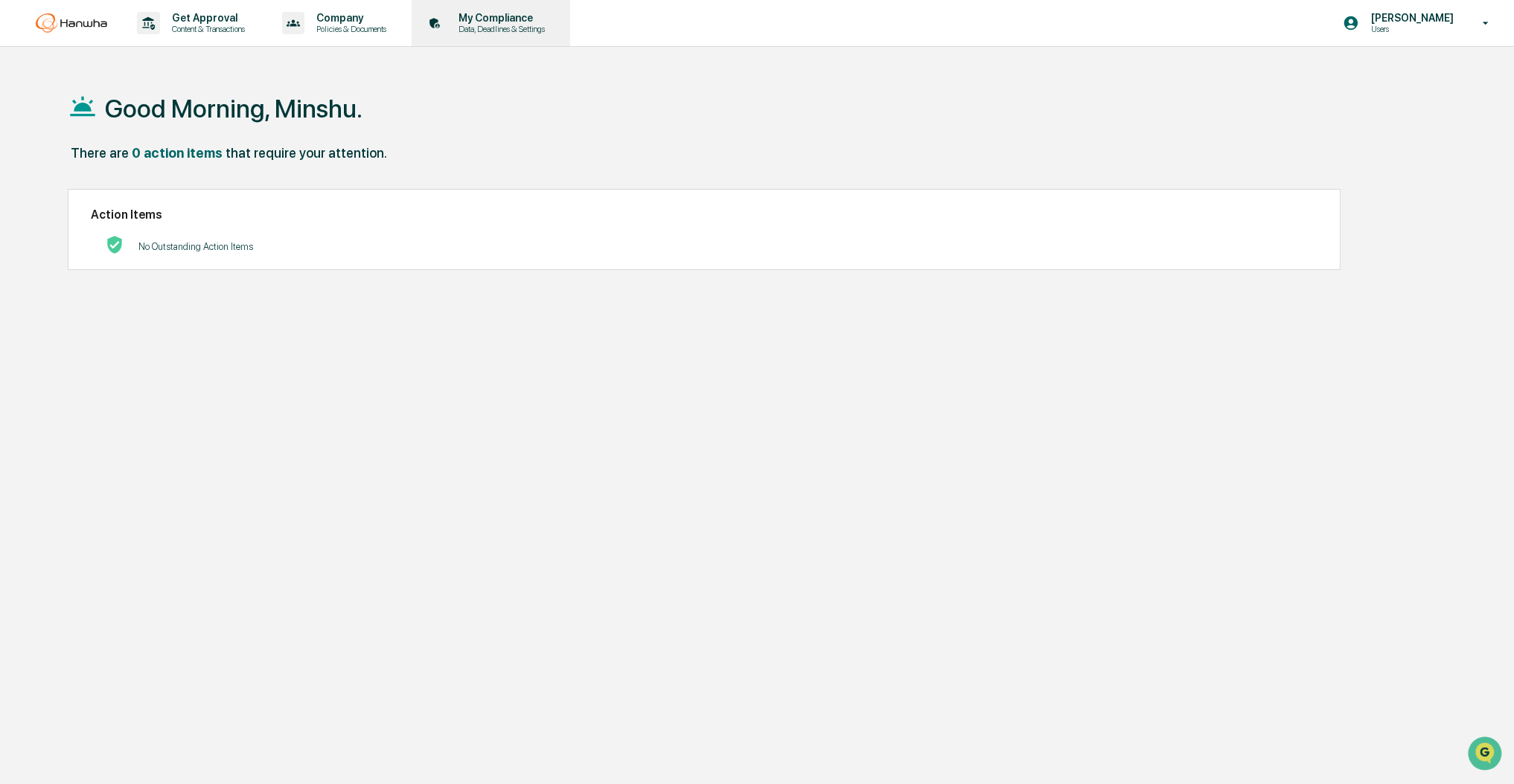
click at [508, 30] on p "Data, Deadlines & Settings" at bounding box center [499, 29] width 105 height 10
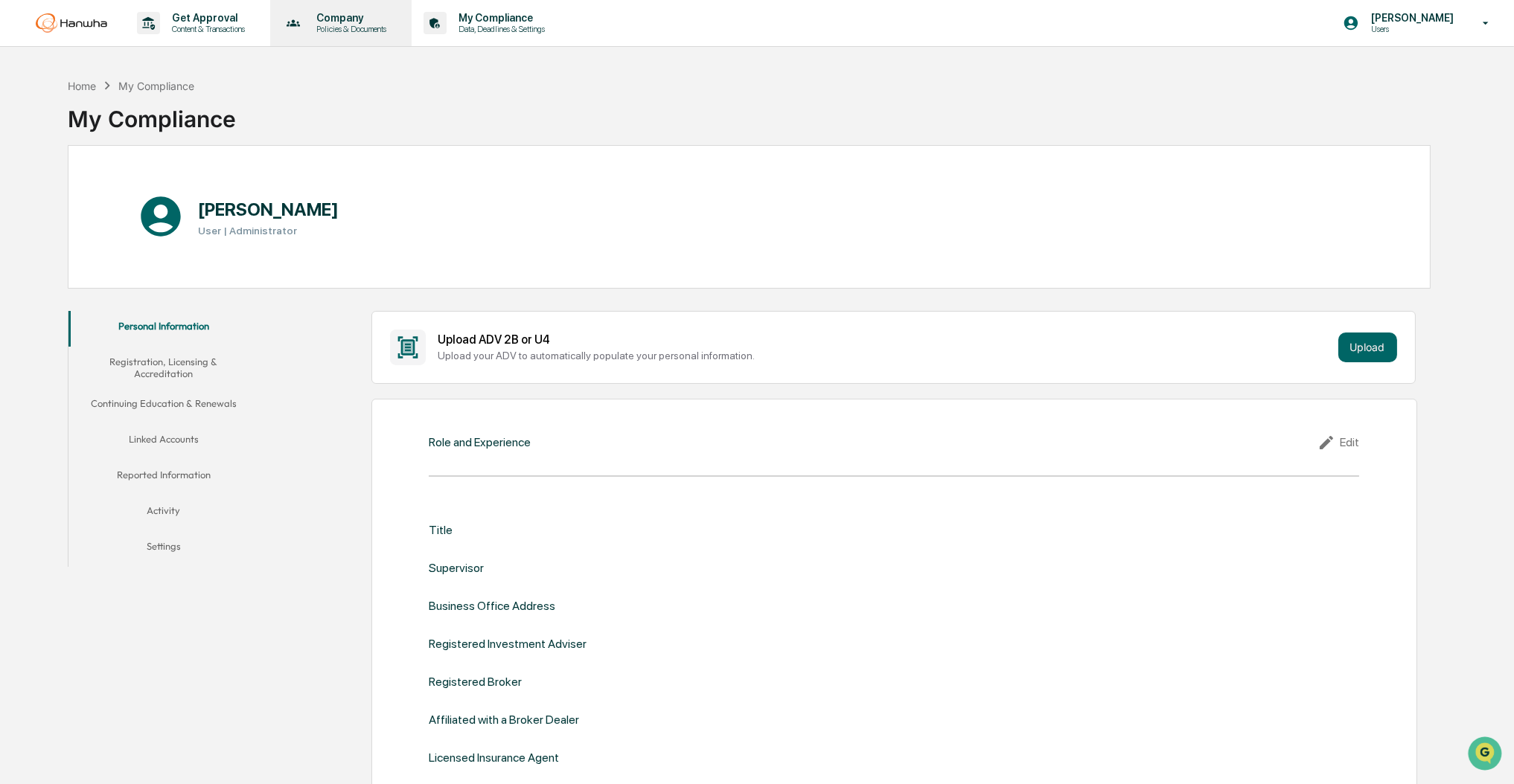
click at [380, 30] on p "Policies & Documents" at bounding box center [349, 29] width 90 height 10
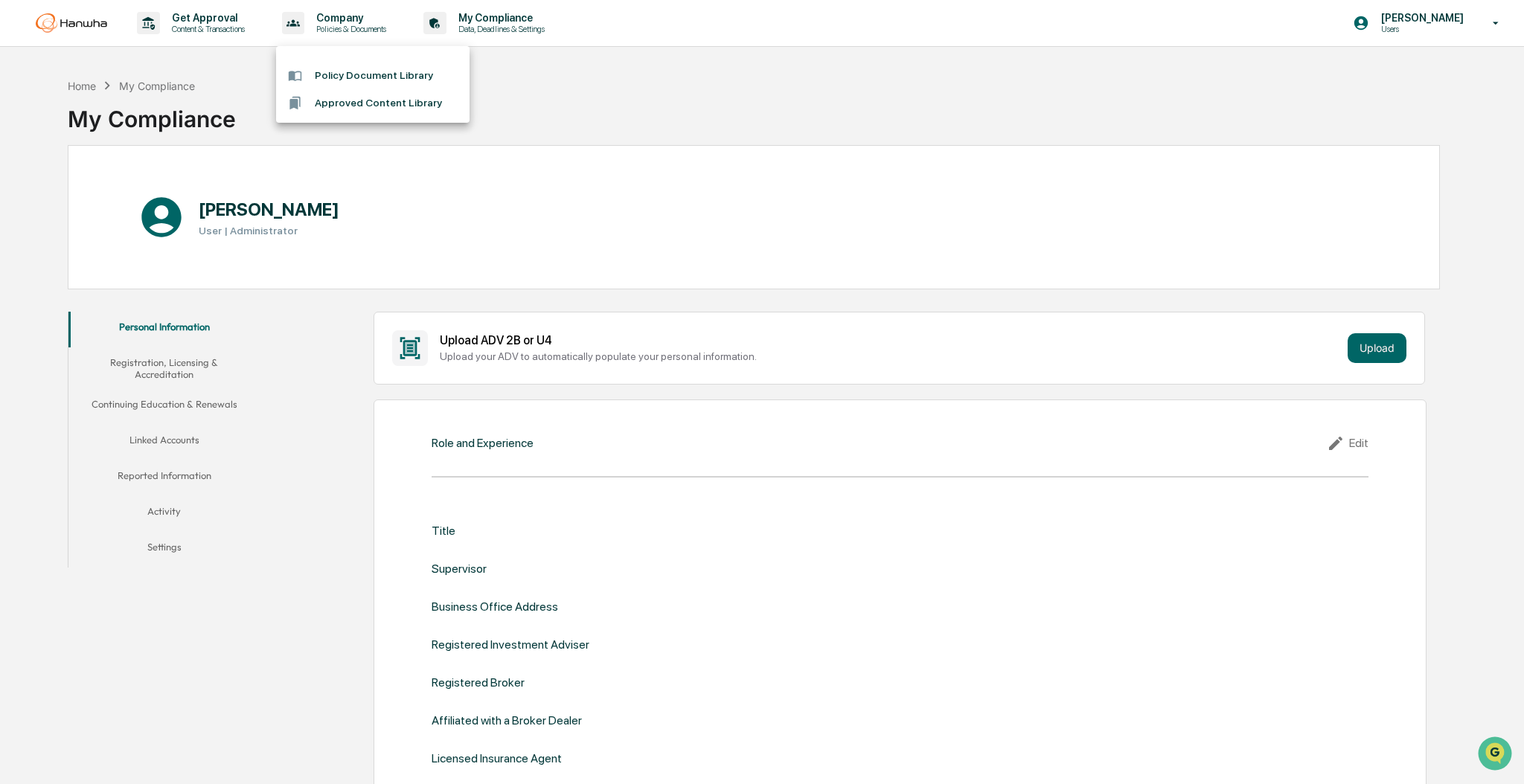
click at [216, 28] on div at bounding box center [762, 392] width 1524 height 784
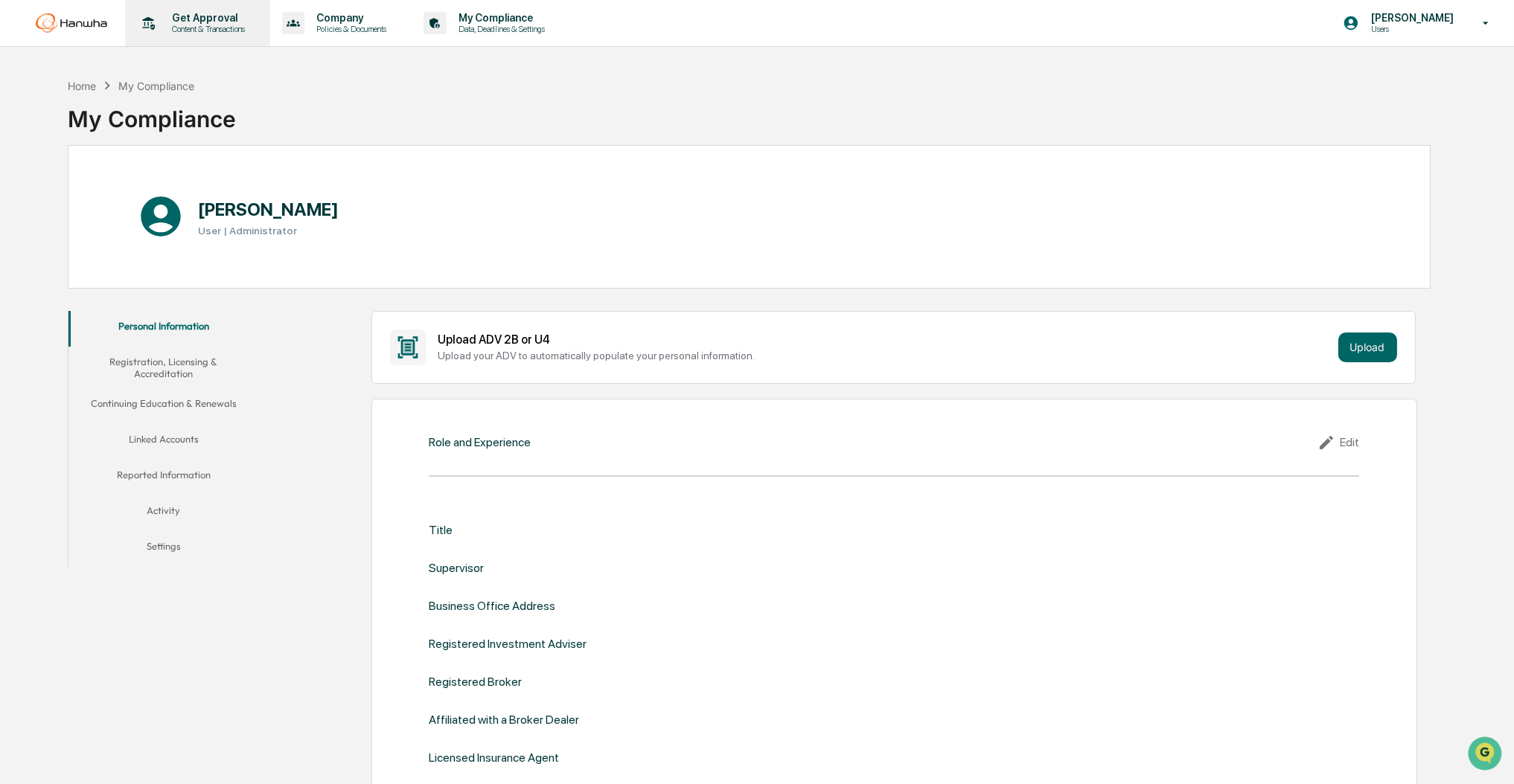
click at [213, 19] on p "Get Approval" at bounding box center [206, 18] width 92 height 12
